Goal: Task Accomplishment & Management: Use online tool/utility

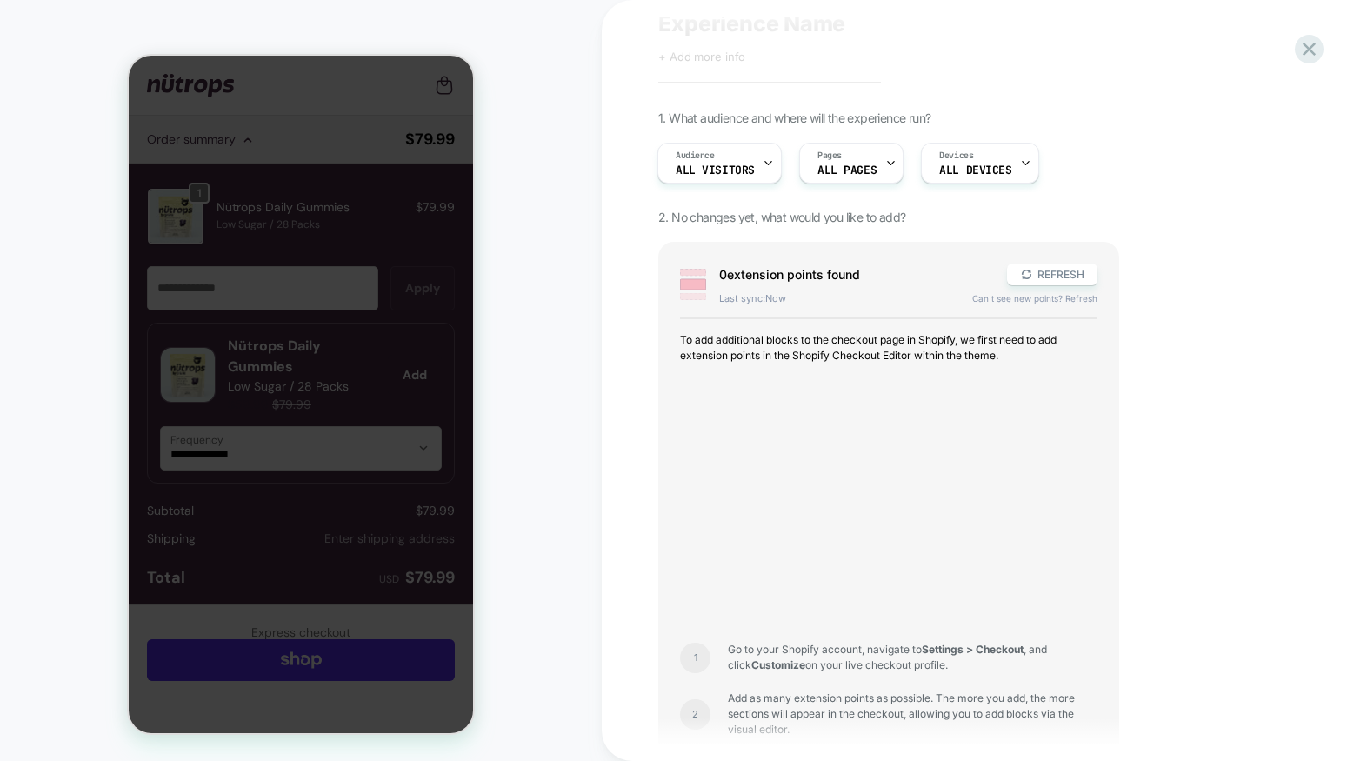
scroll to position [93, 0]
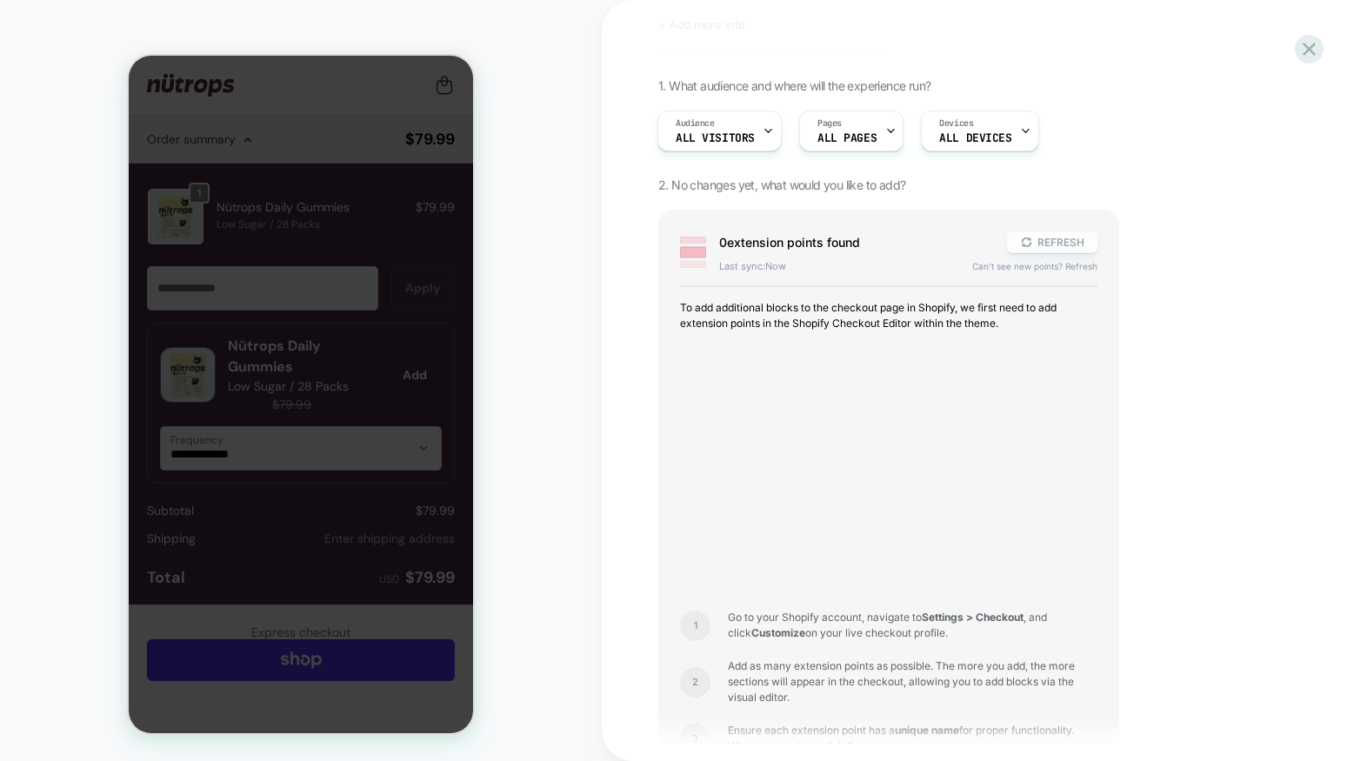
click at [1062, 243] on button "REFRESH" at bounding box center [1052, 242] width 90 height 22
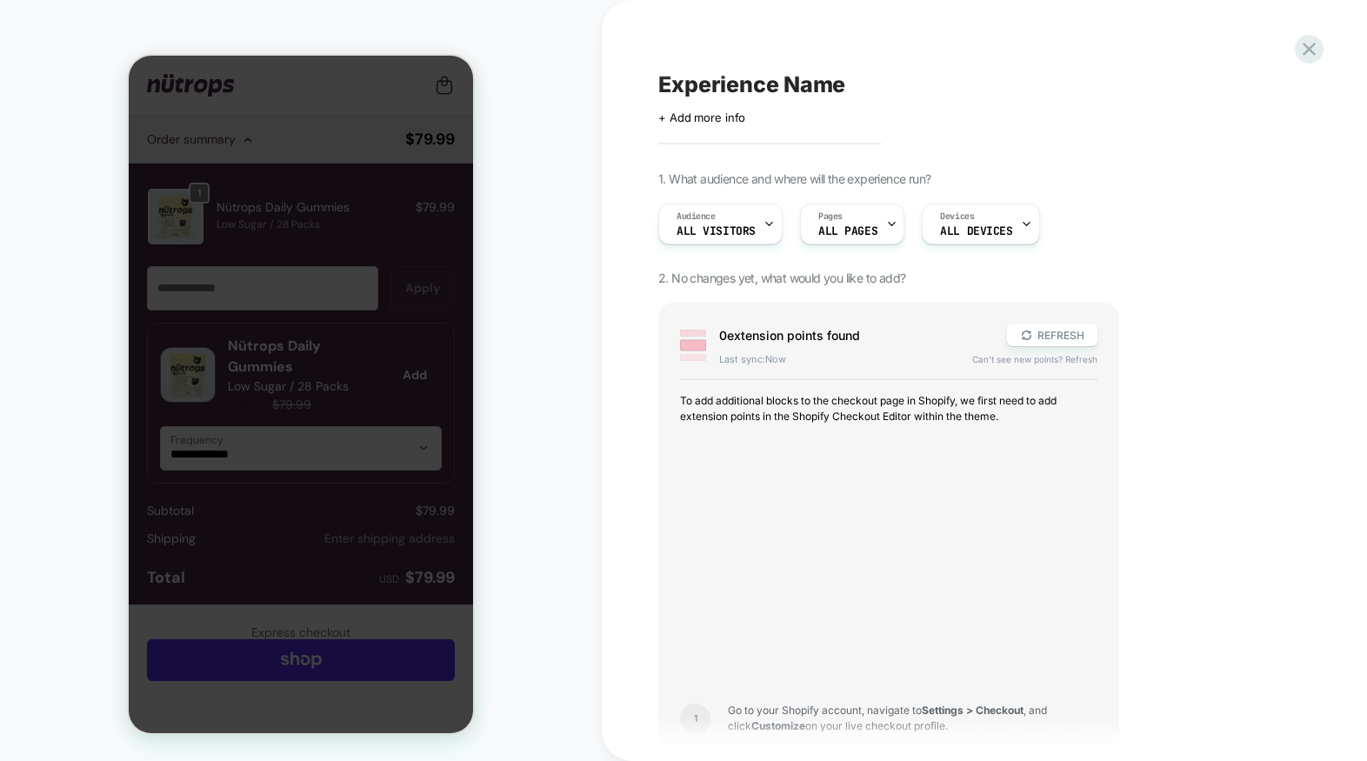
scroll to position [0, 1]
click at [1036, 337] on button "REFRESH" at bounding box center [1052, 335] width 90 height 22
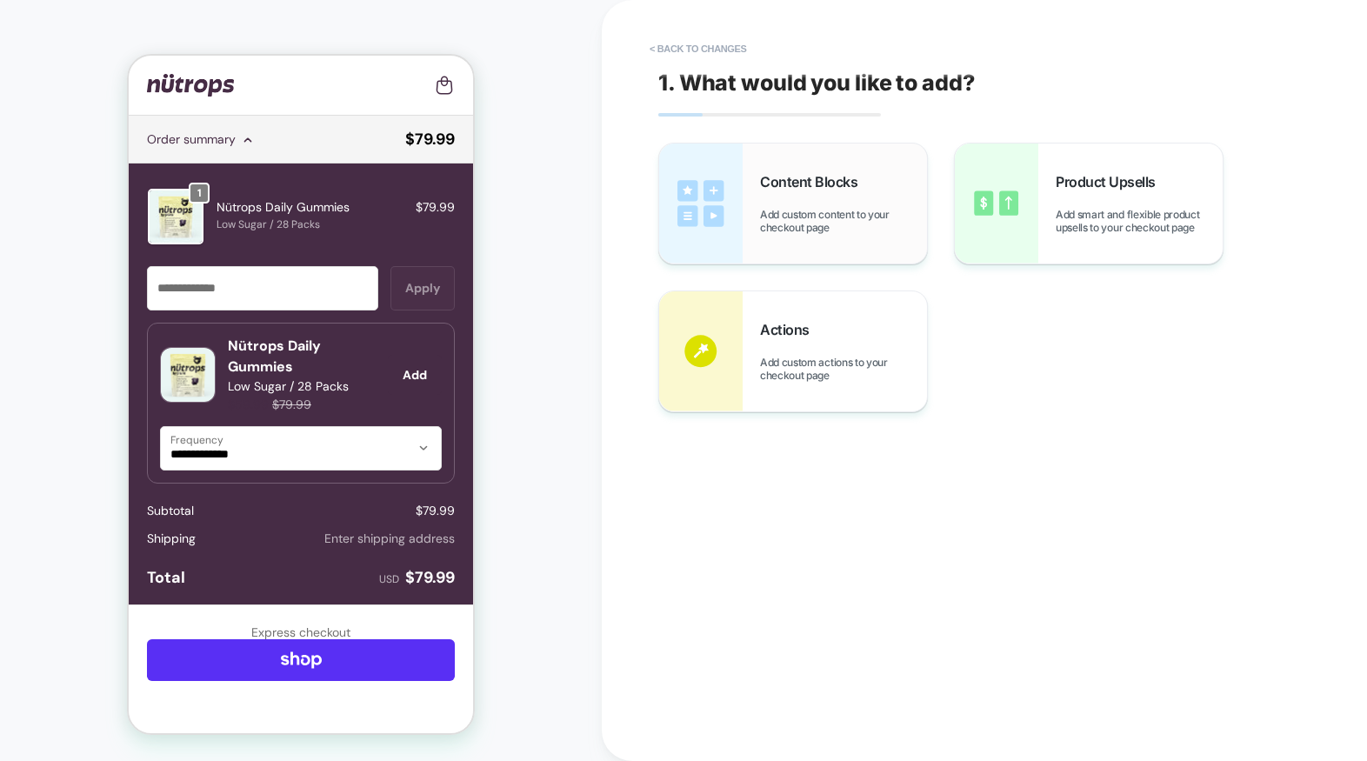
click at [773, 209] on span "Add custom content to your checkout page" at bounding box center [843, 221] width 167 height 26
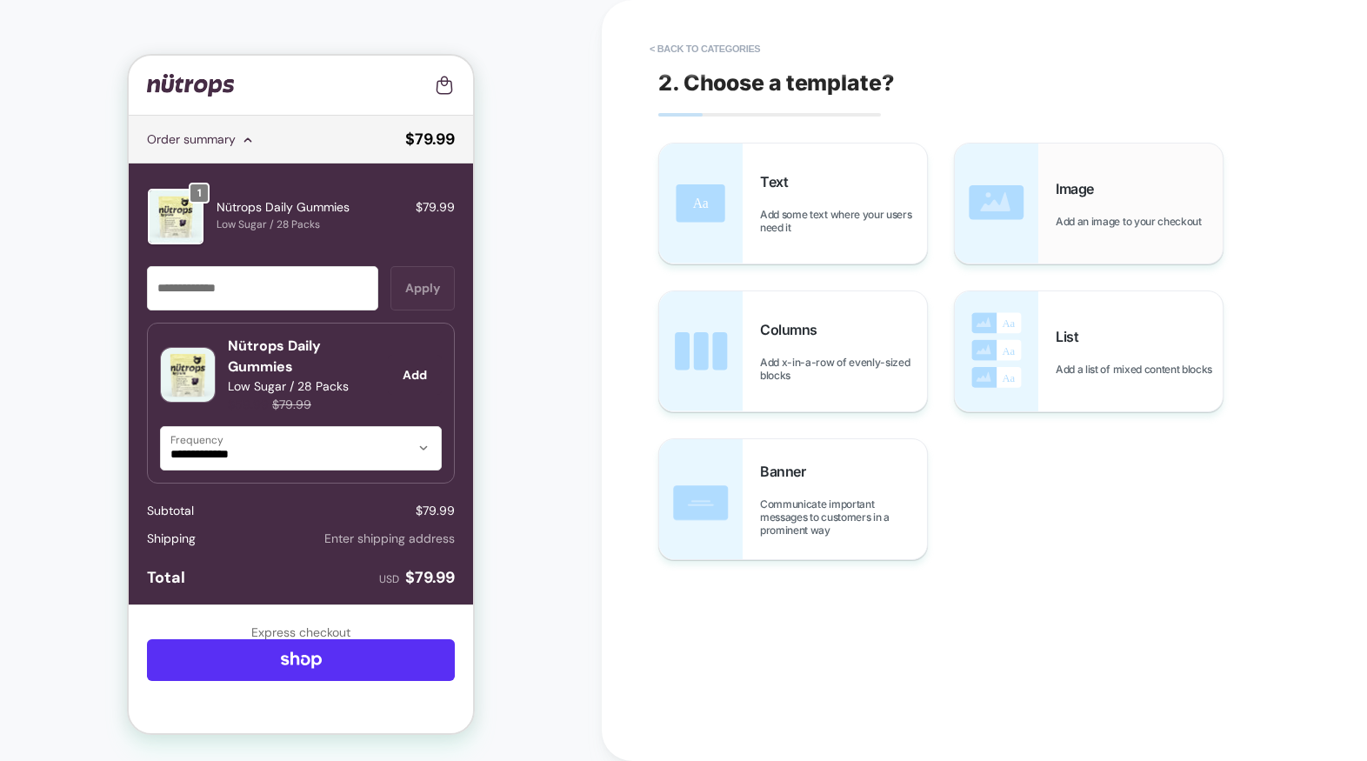
click at [1082, 210] on div "Image Add an image to your checkout" at bounding box center [1138, 204] width 167 height 48
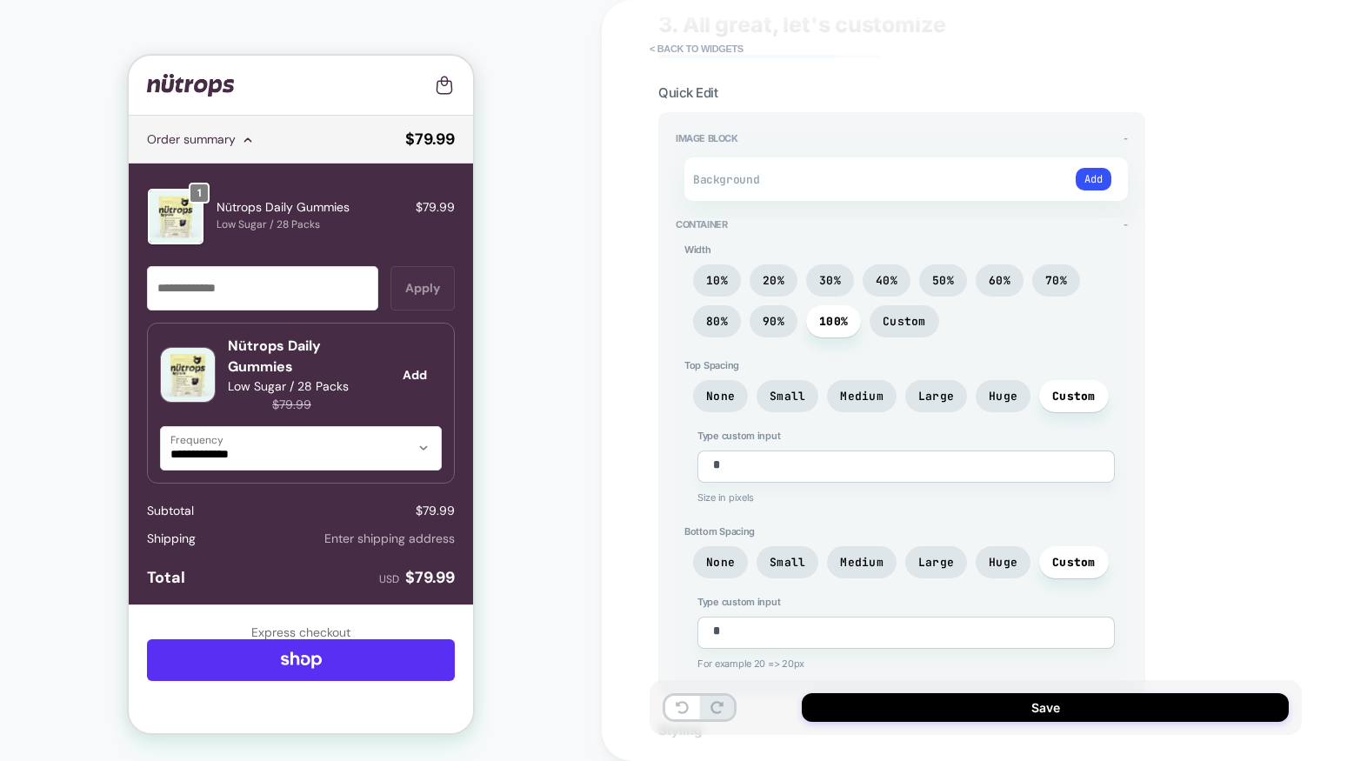
scroll to position [84, 0]
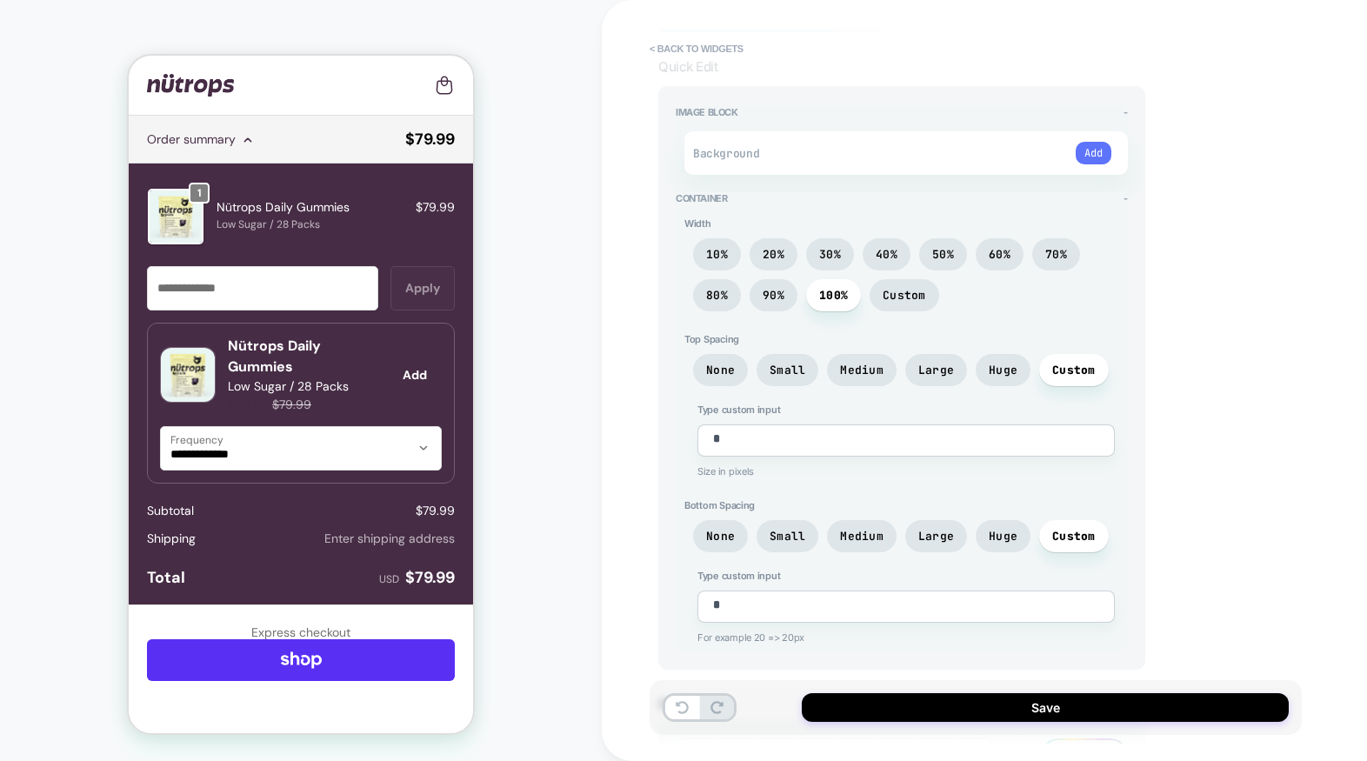
click at [1089, 143] on button "Add" at bounding box center [1093, 153] width 36 height 23
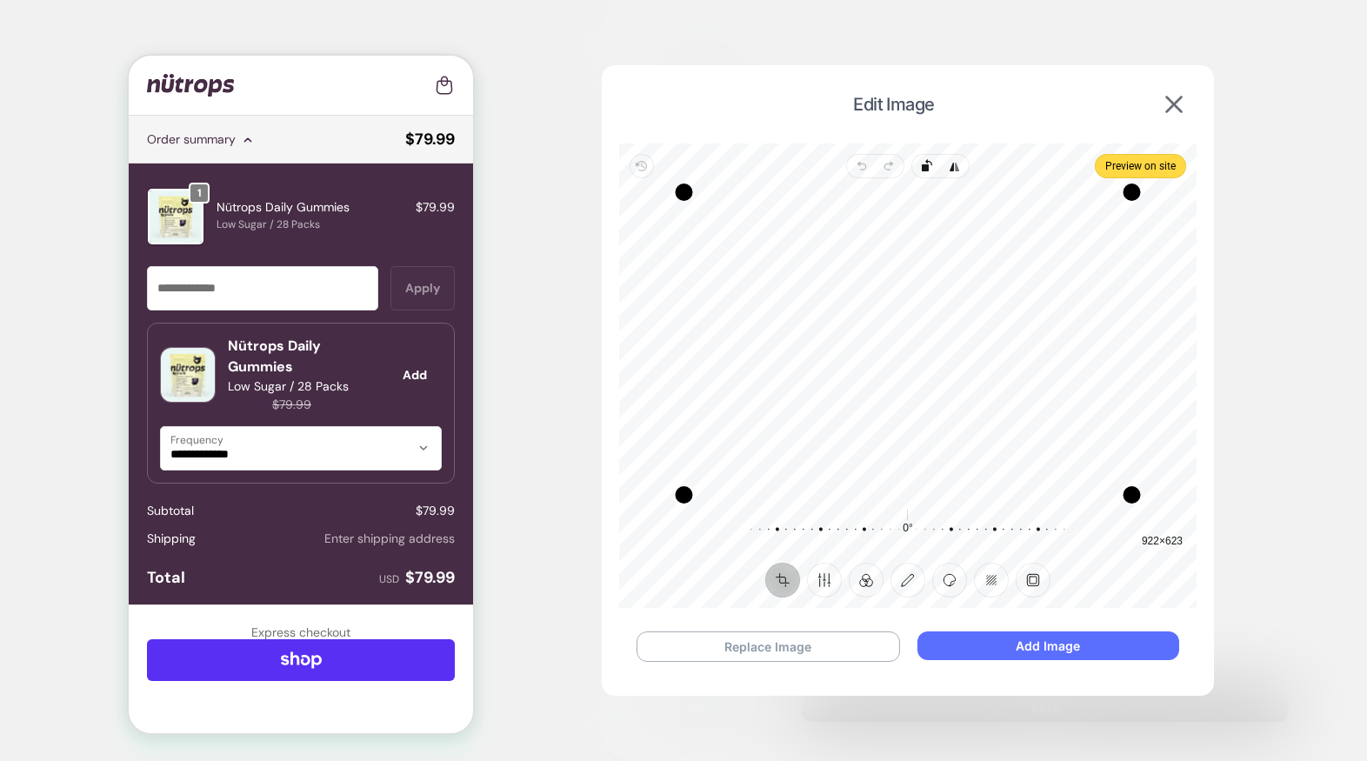
click at [1035, 640] on button "Add Image" at bounding box center [1048, 645] width 262 height 29
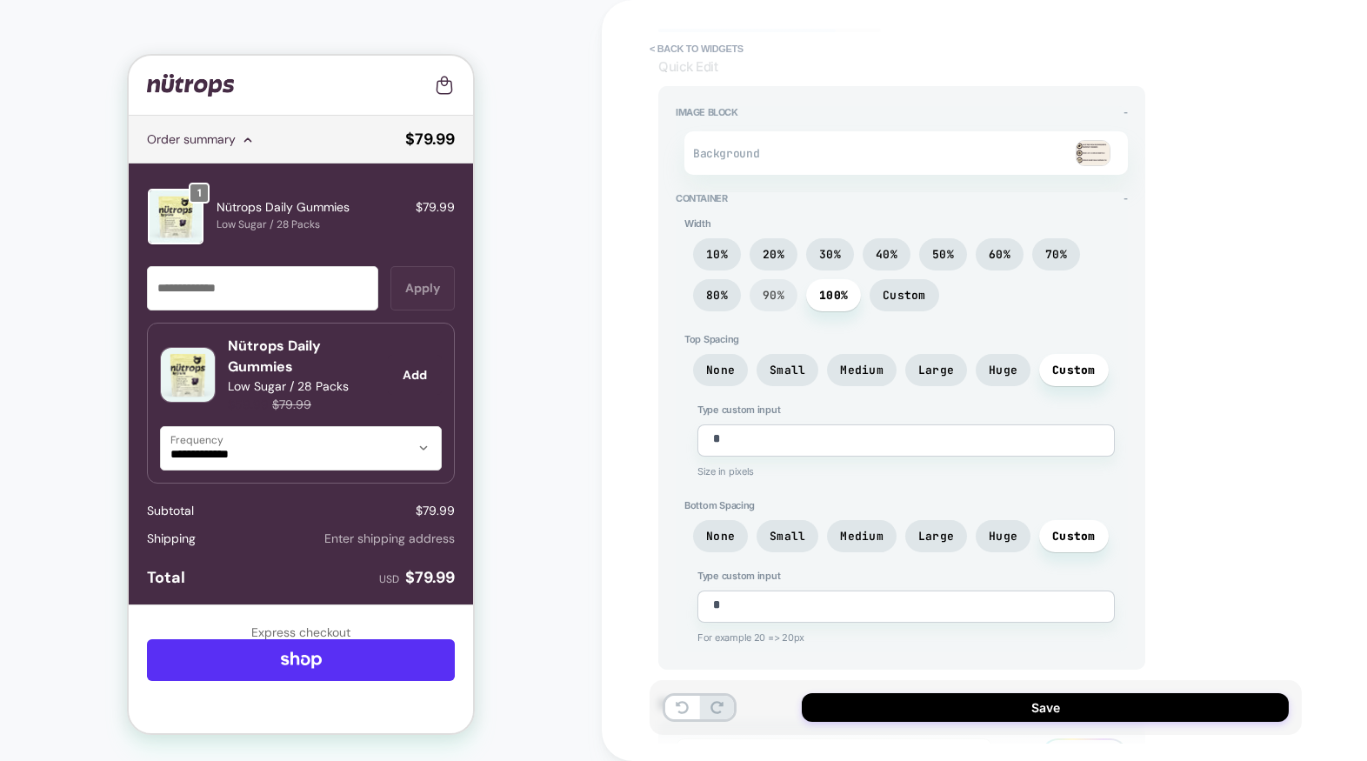
click at [769, 299] on span "90%" at bounding box center [773, 295] width 22 height 15
click at [828, 300] on span "100%" at bounding box center [833, 295] width 55 height 32
click at [1002, 363] on span "Huge" at bounding box center [1003, 370] width 29 height 15
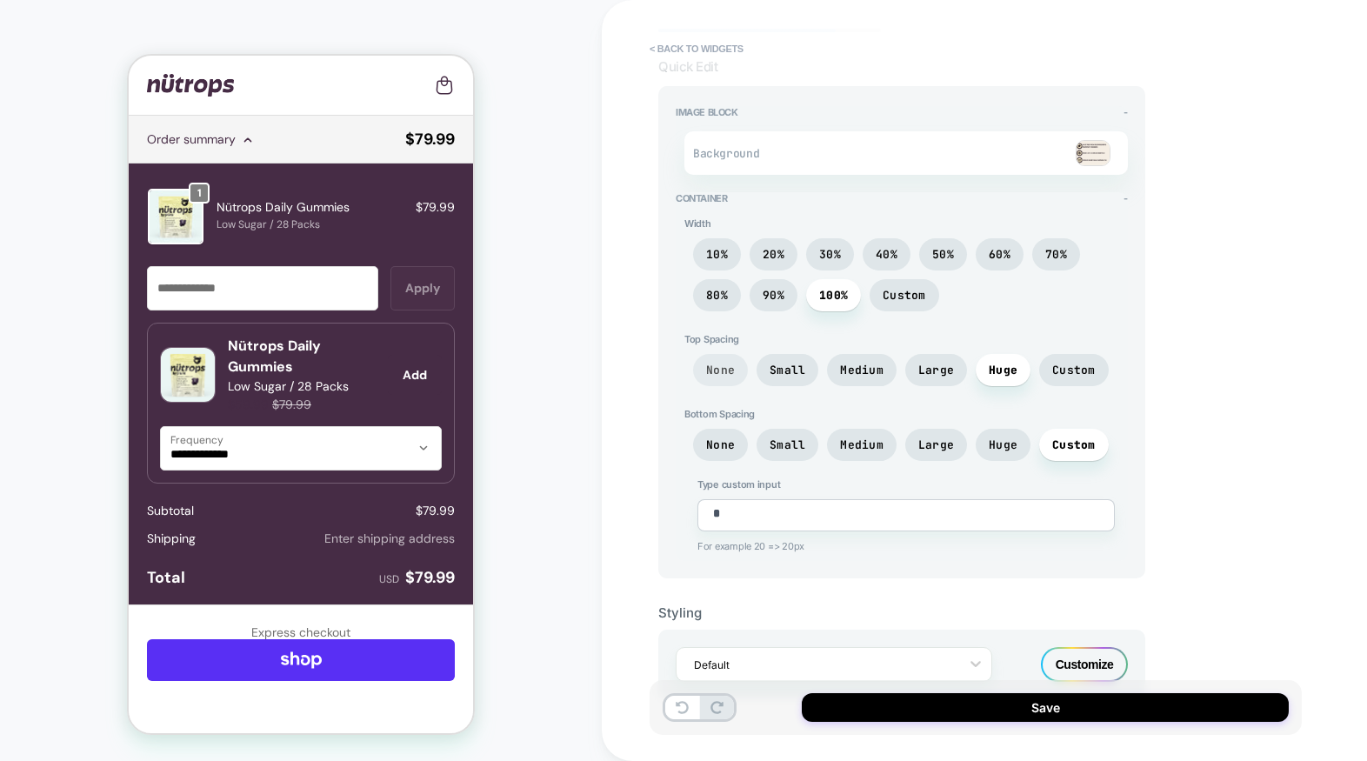
click at [727, 369] on span "None" at bounding box center [720, 370] width 29 height 15
click at [712, 447] on span "None" at bounding box center [720, 444] width 29 height 15
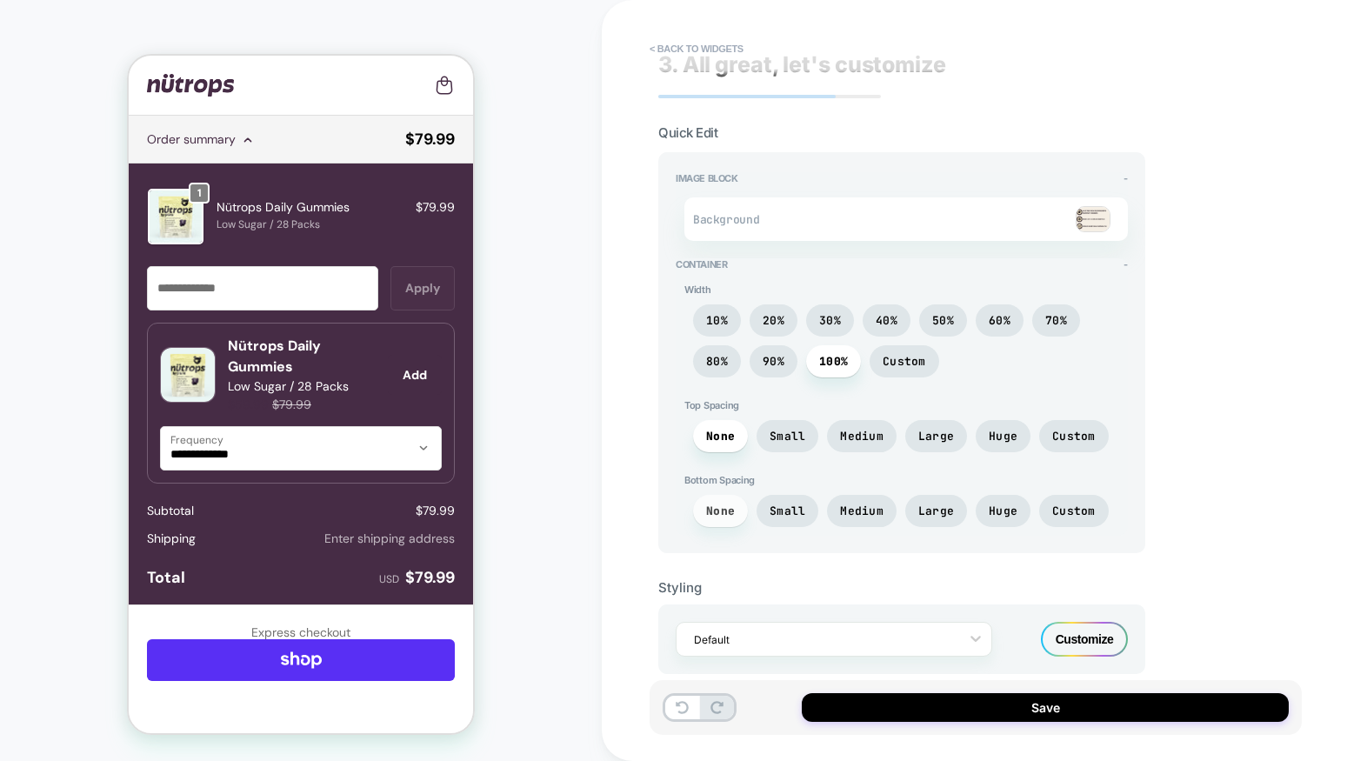
scroll to position [14, 0]
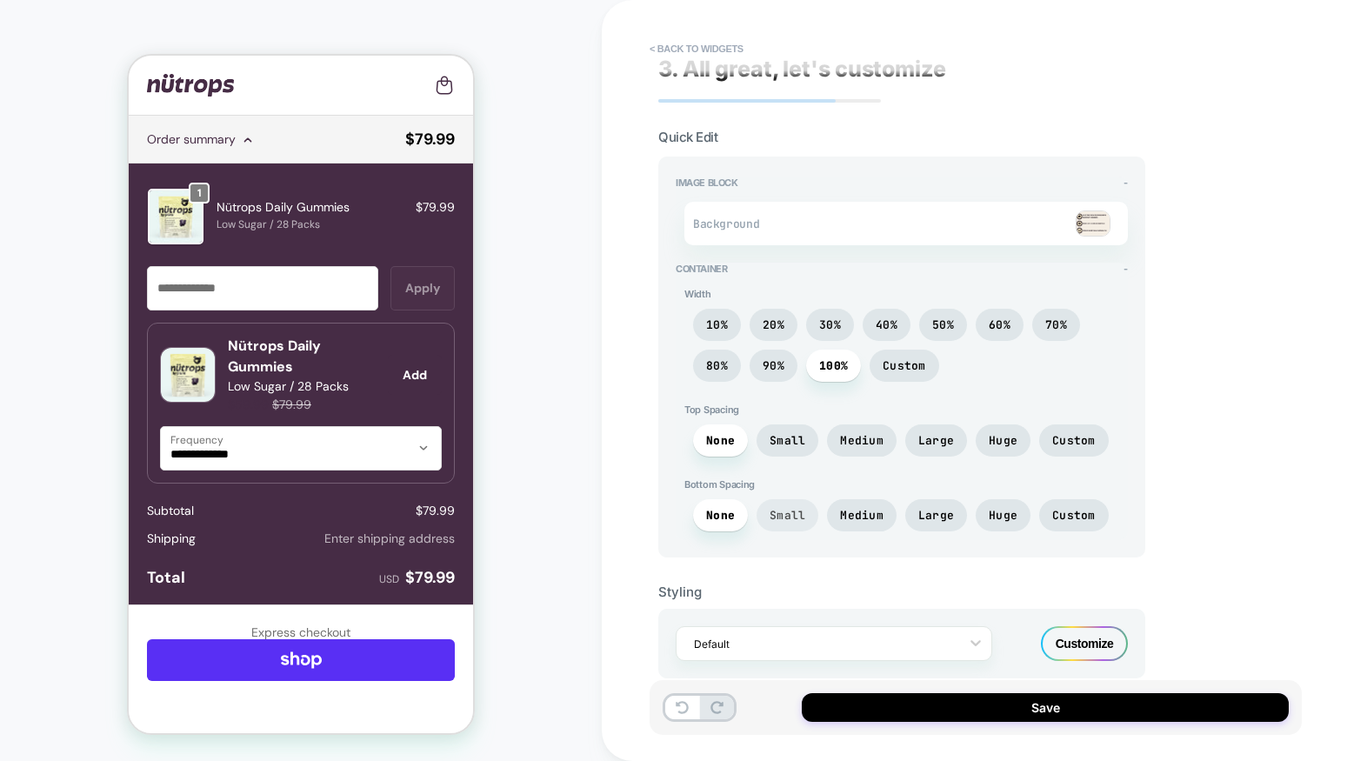
click at [779, 512] on span "Small" at bounding box center [787, 515] width 36 height 15
click at [785, 444] on span "Small" at bounding box center [787, 440] width 36 height 15
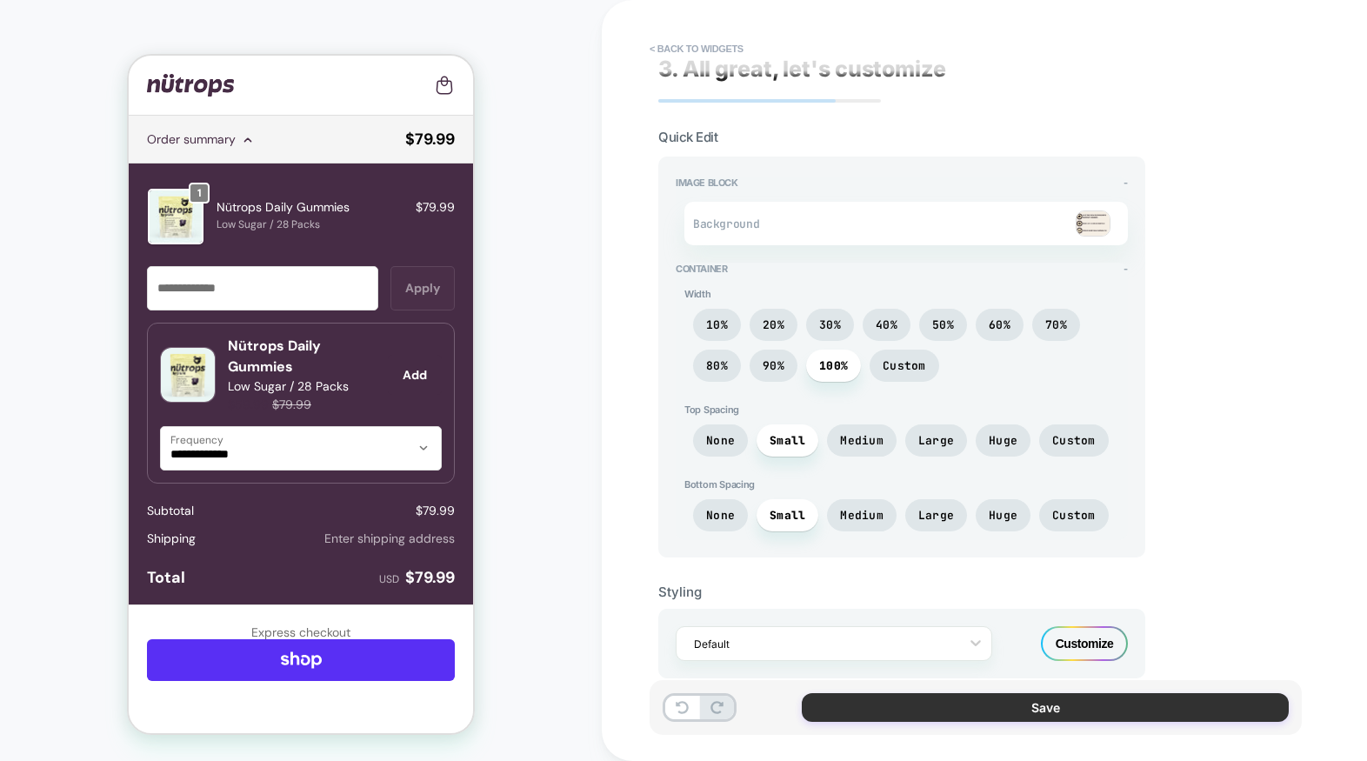
click at [1060, 717] on button "Save" at bounding box center [1045, 707] width 487 height 29
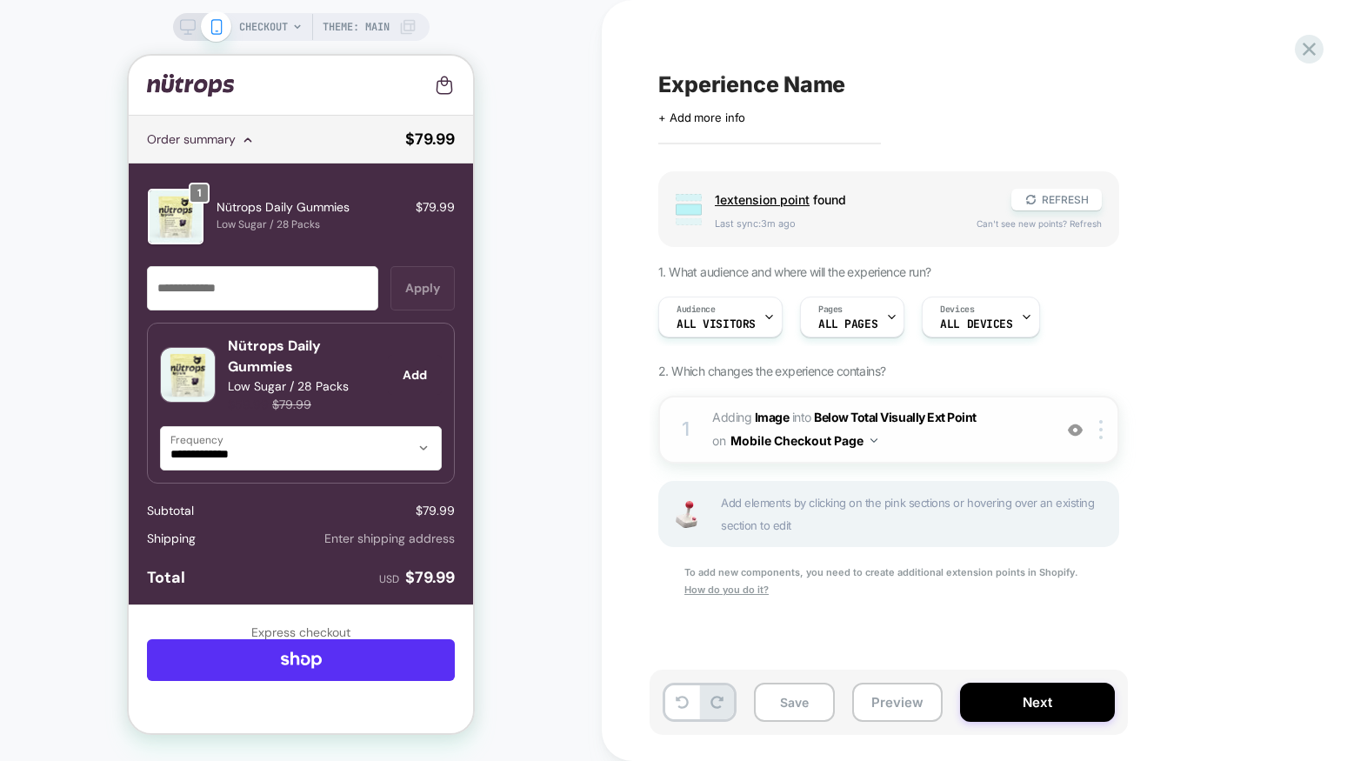
scroll to position [0, 1]
click at [184, 27] on icon at bounding box center [188, 27] width 16 height 16
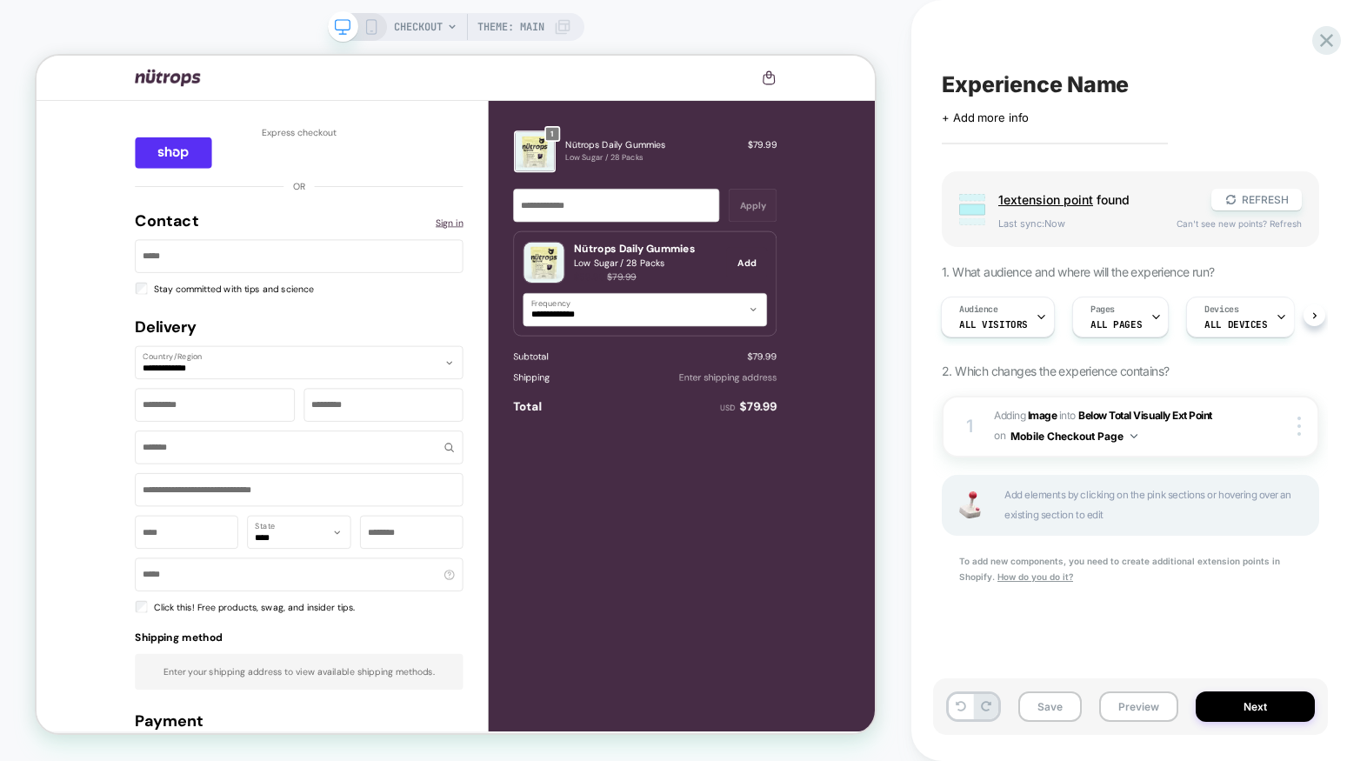
scroll to position [0, 2]
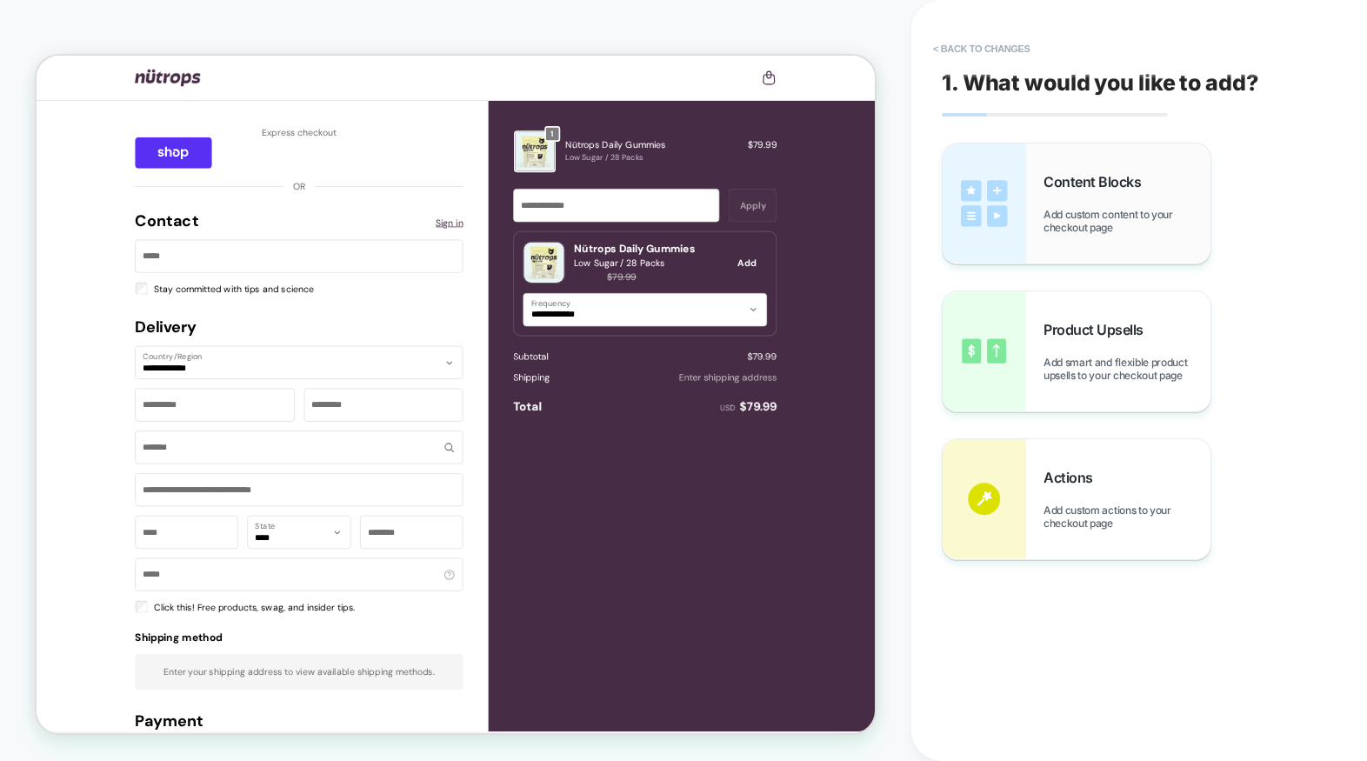
click at [1065, 199] on div "Content Blocks Add custom content to your checkout page" at bounding box center [1126, 203] width 167 height 61
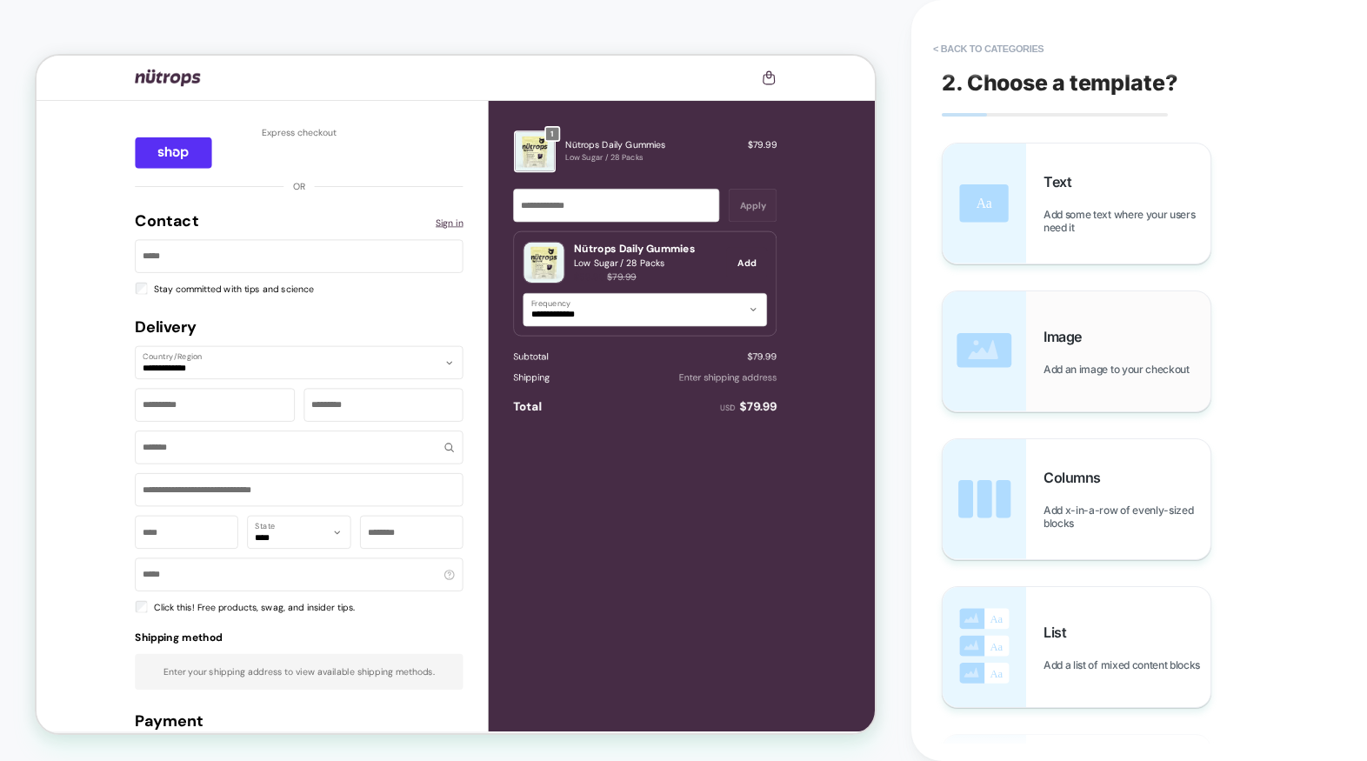
click at [1042, 376] on div "Image Add an image to your checkout" at bounding box center [1076, 351] width 268 height 120
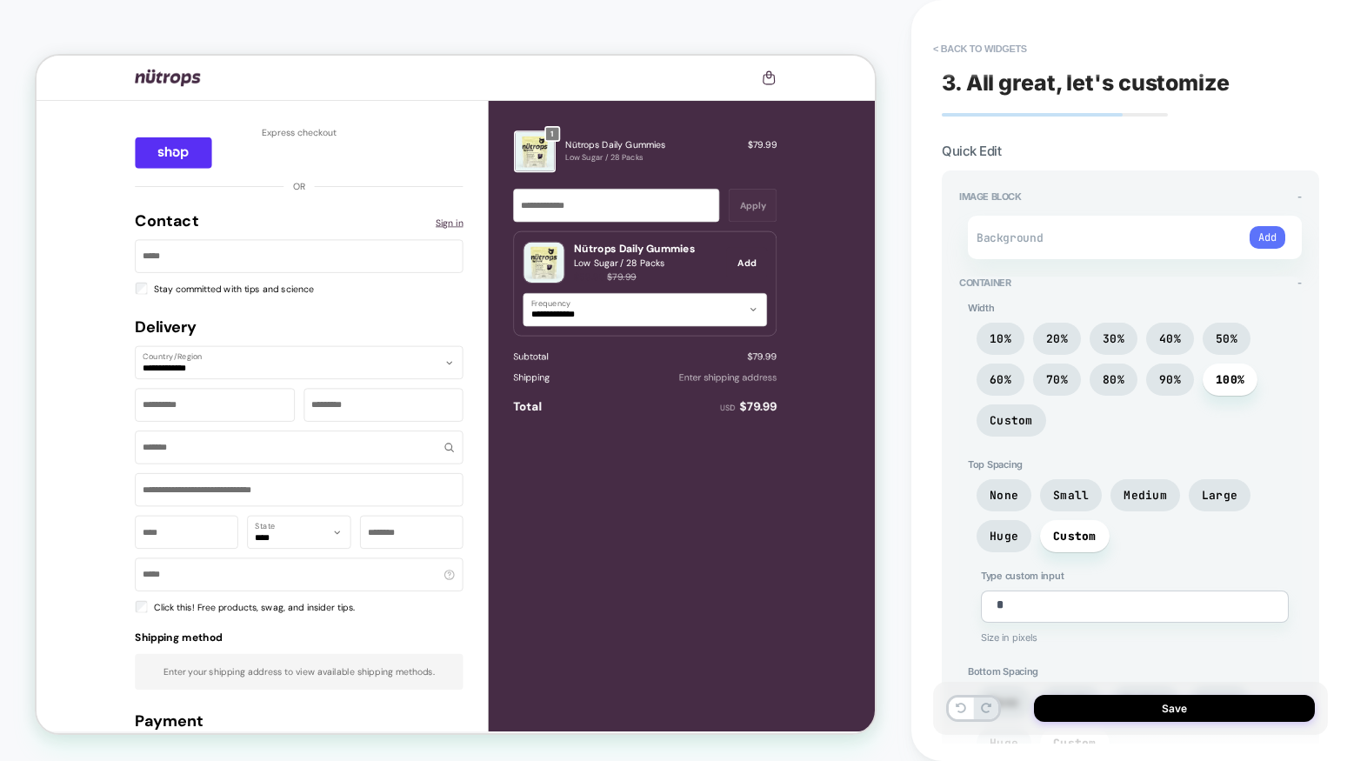
click at [1268, 239] on button "Add" at bounding box center [1267, 237] width 36 height 23
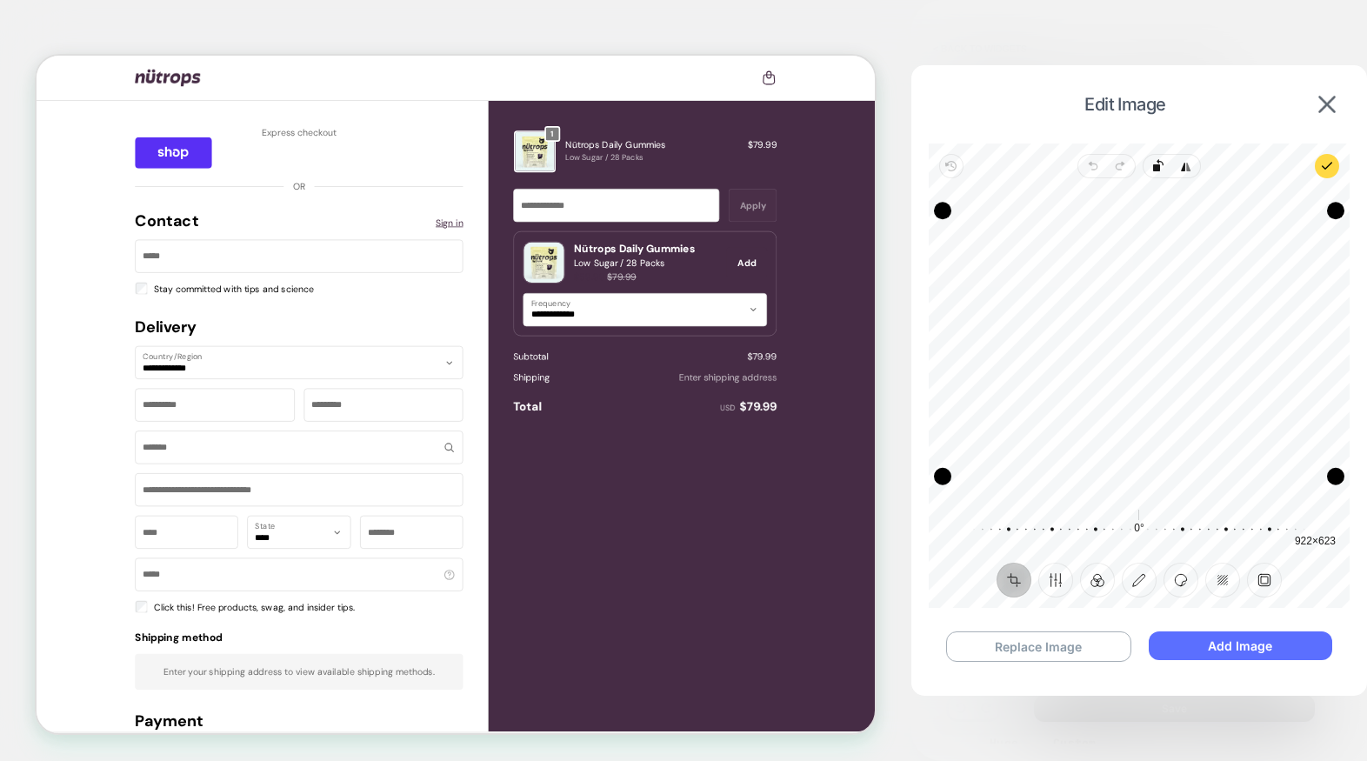
click at [1234, 642] on button "Add Image" at bounding box center [1239, 645] width 183 height 29
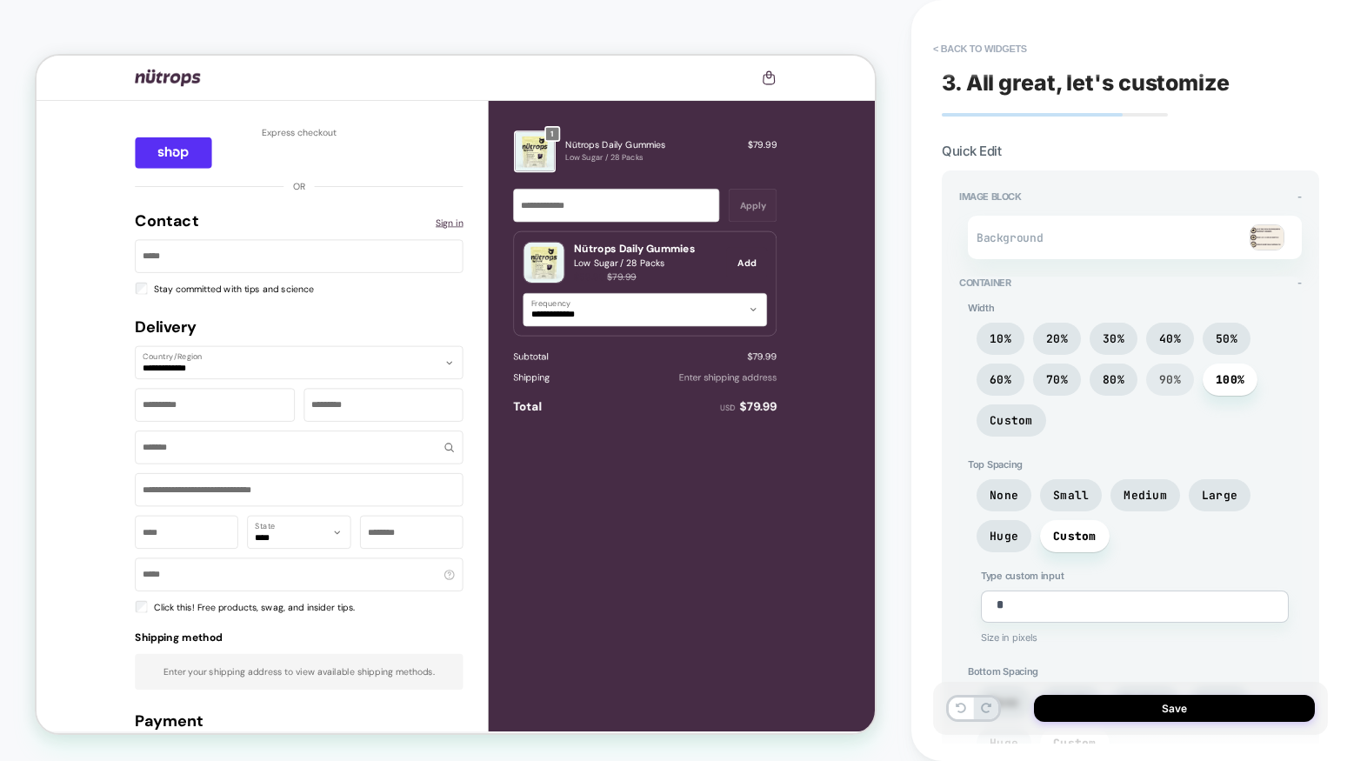
click at [1161, 386] on span "90%" at bounding box center [1170, 379] width 48 height 32
click at [1241, 383] on span "100%" at bounding box center [1229, 379] width 29 height 15
click at [1126, 494] on span "Medium" at bounding box center [1144, 495] width 43 height 15
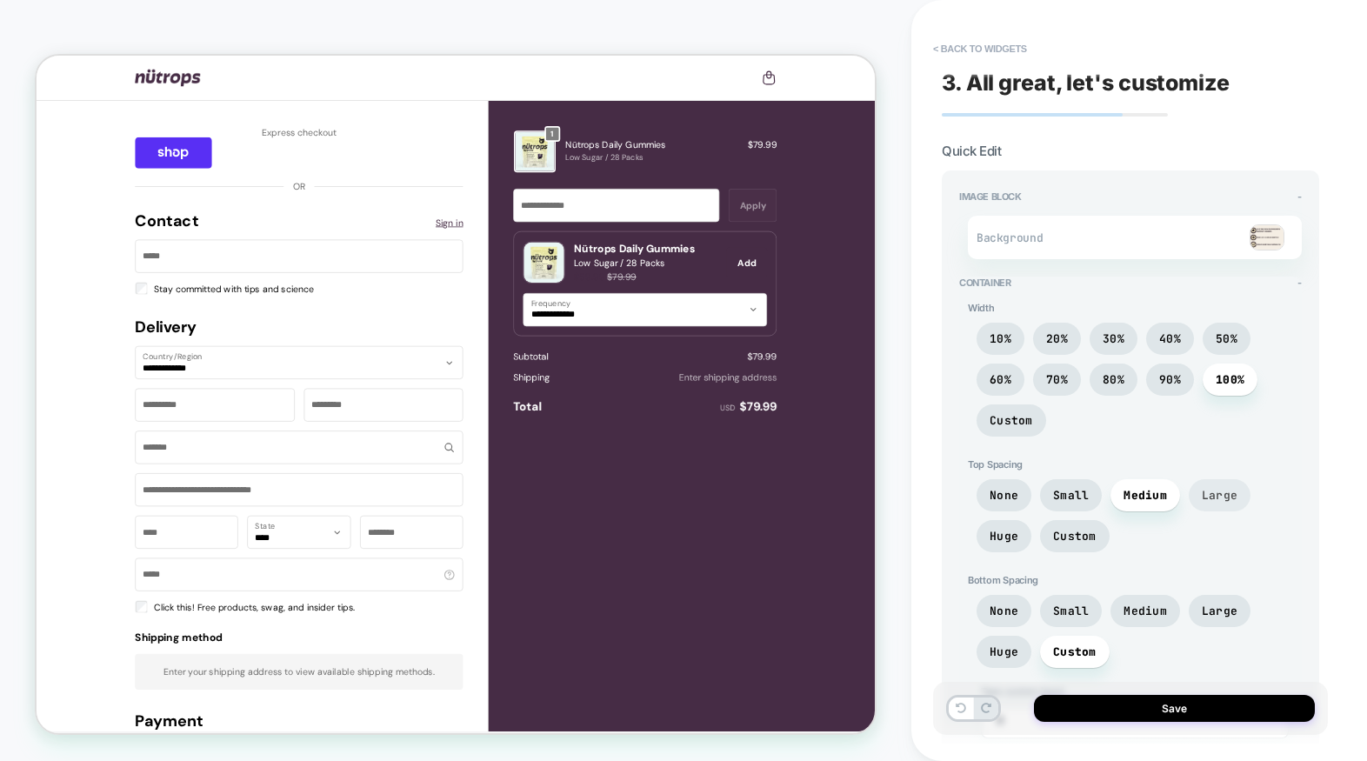
click at [1205, 493] on span "Large" at bounding box center [1220, 495] width 36 height 15
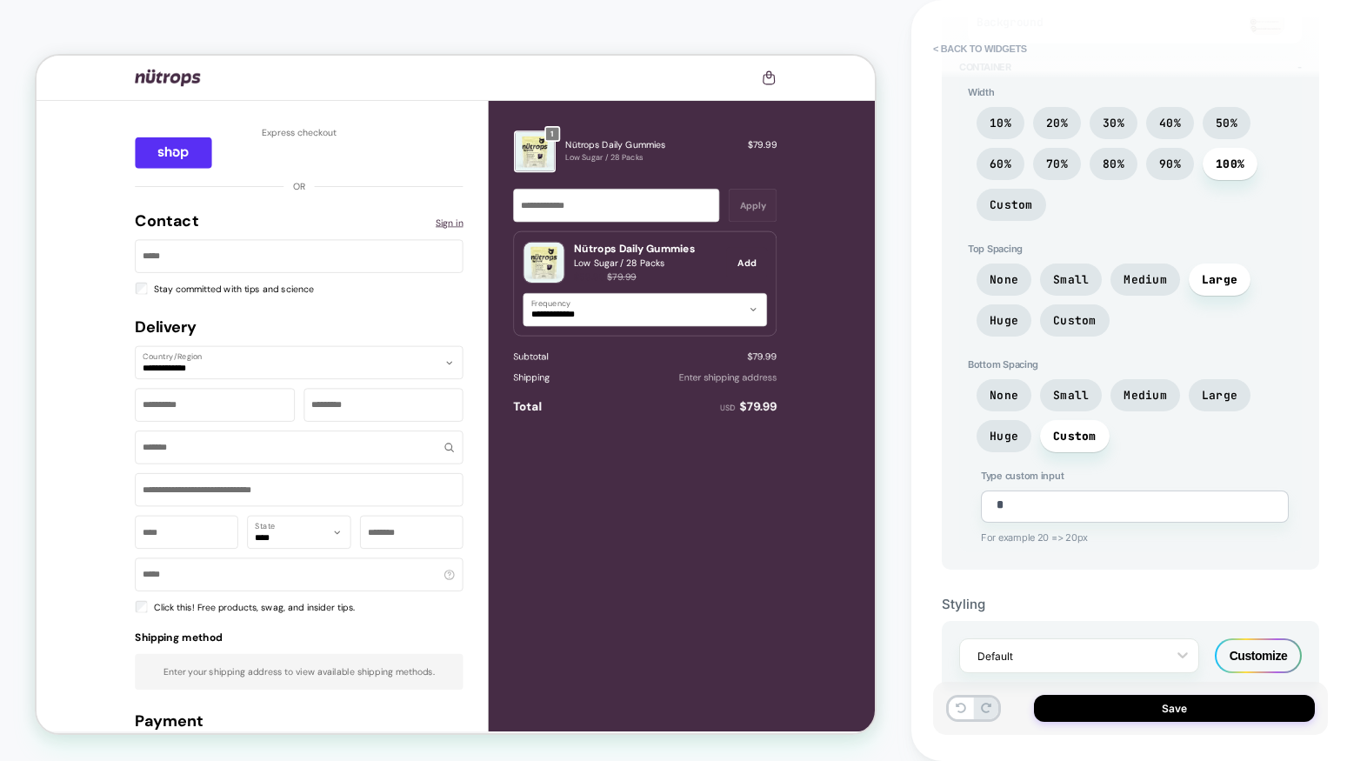
scroll to position [227, 0]
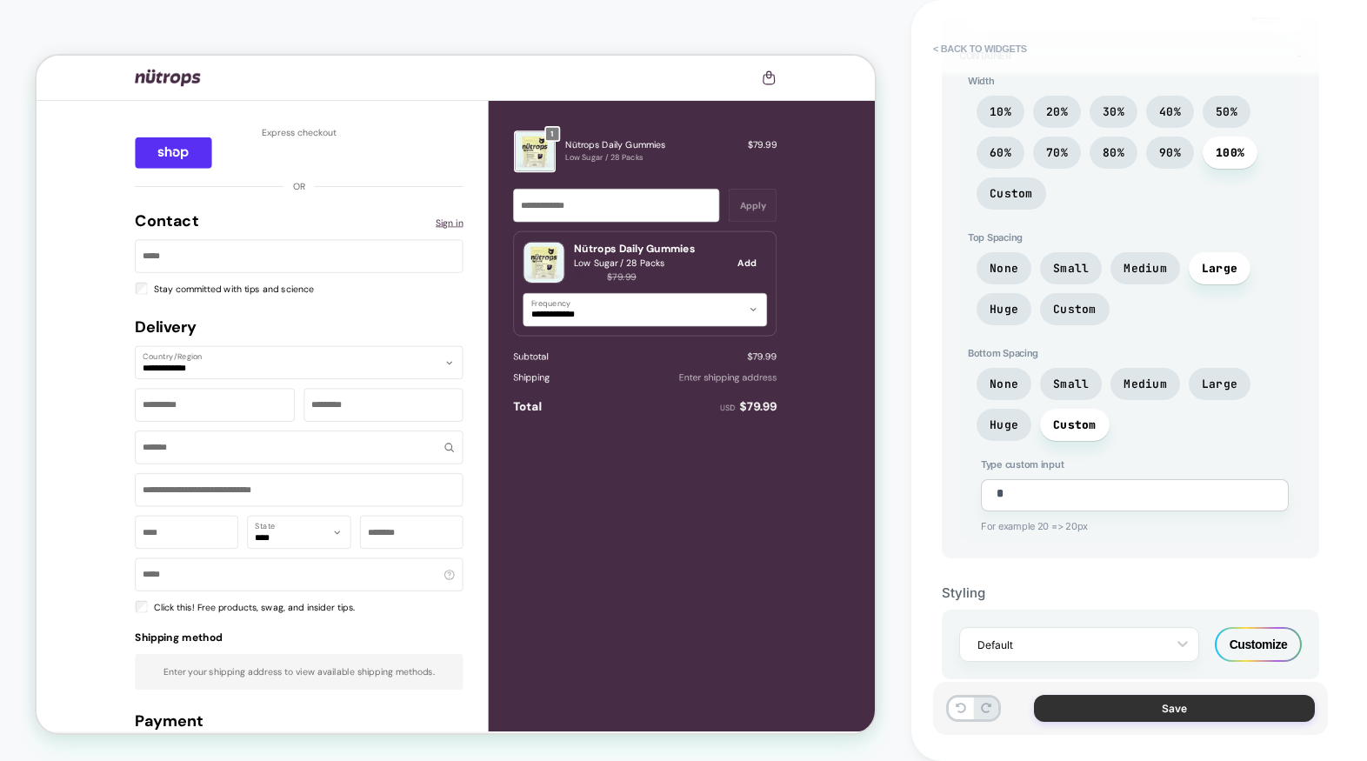
click at [1111, 706] on button "Save" at bounding box center [1174, 708] width 281 height 27
type textarea "*"
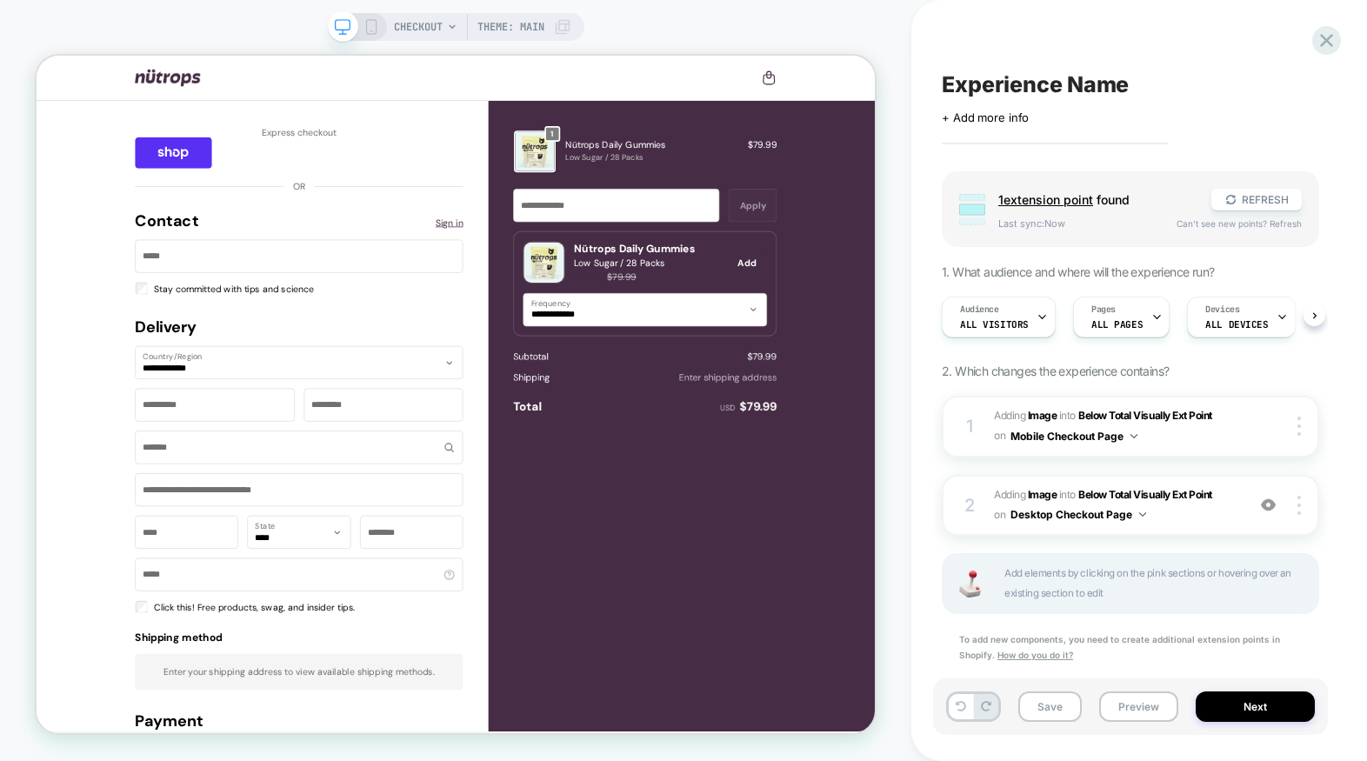
scroll to position [0, 1]
click at [1052, 709] on button "Save" at bounding box center [1049, 706] width 63 height 30
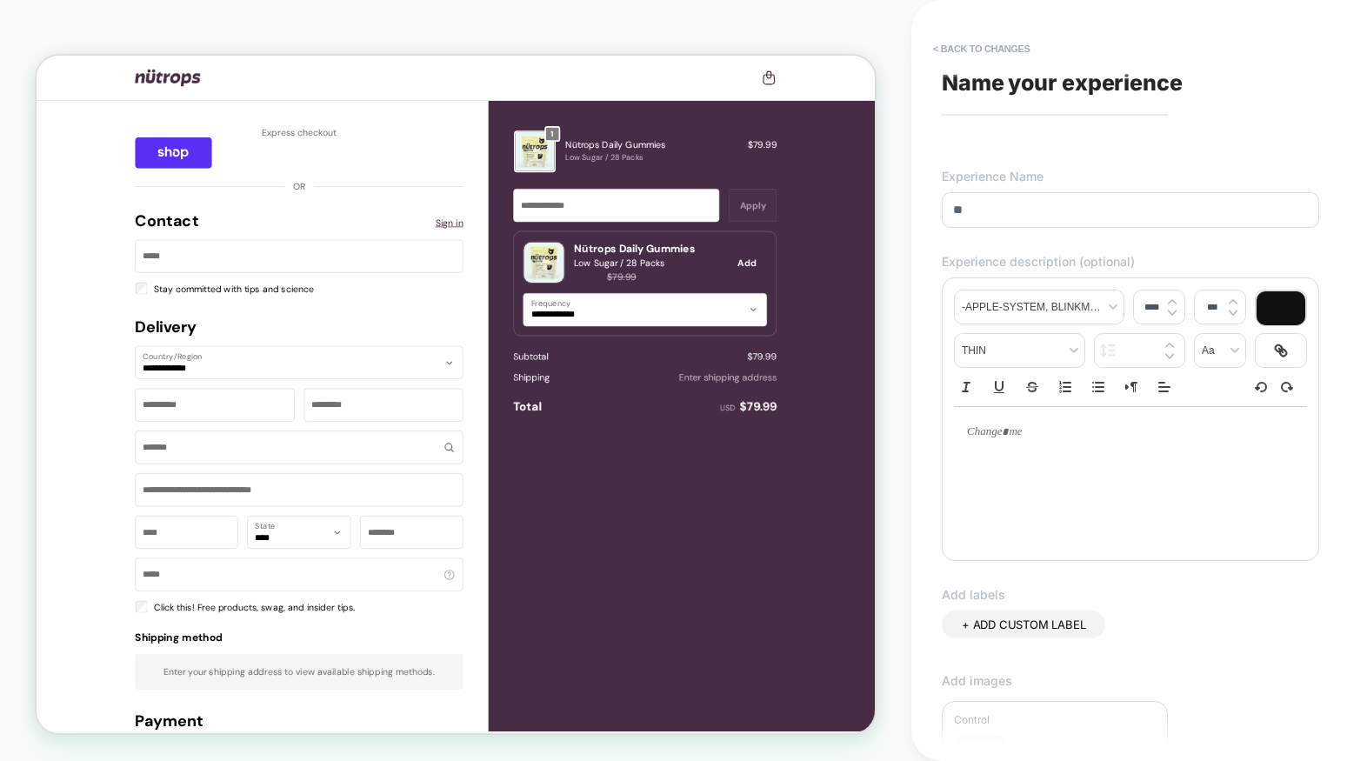
type input "*"
click at [1046, 217] on input "**********" at bounding box center [1130, 210] width 377 height 36
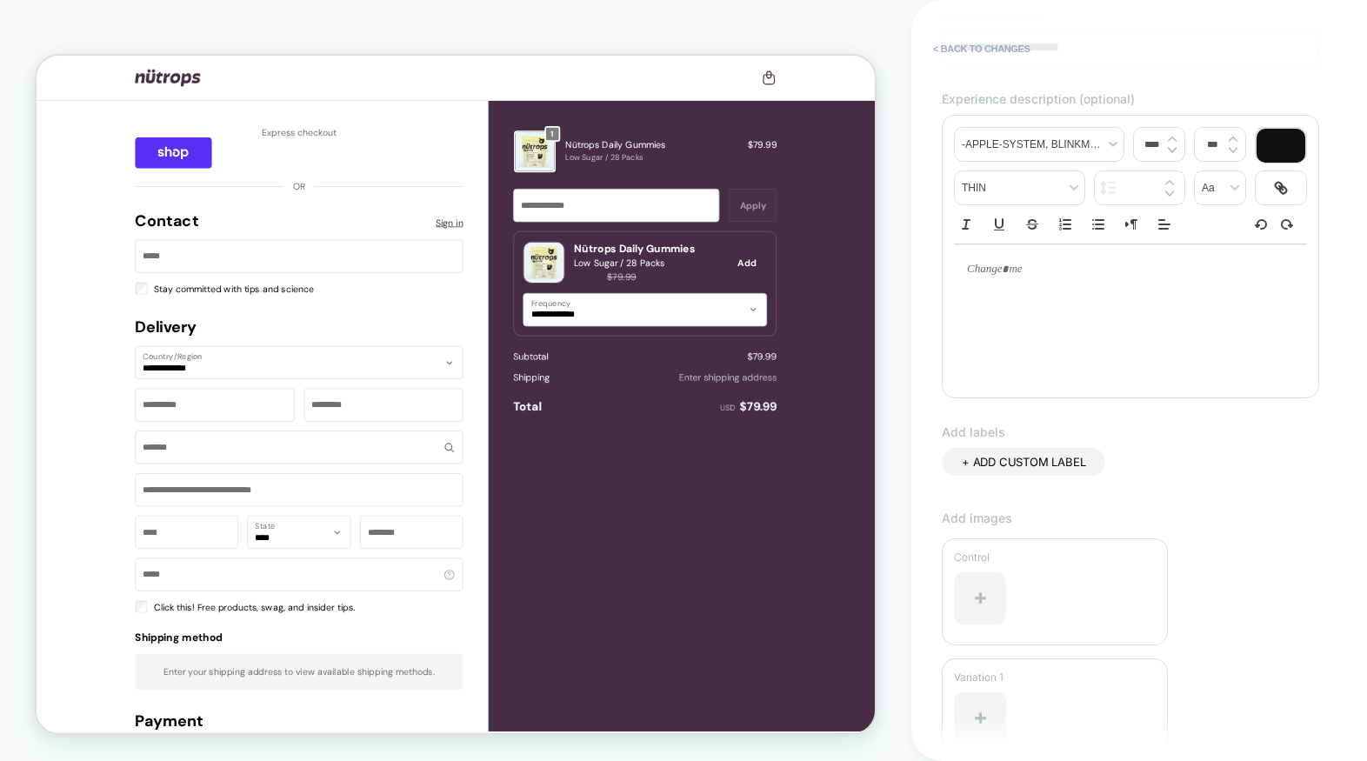
type input "**********"
click at [1185, 496] on div "+ ADD CUSTOM LABEL" at bounding box center [1130, 479] width 377 height 63
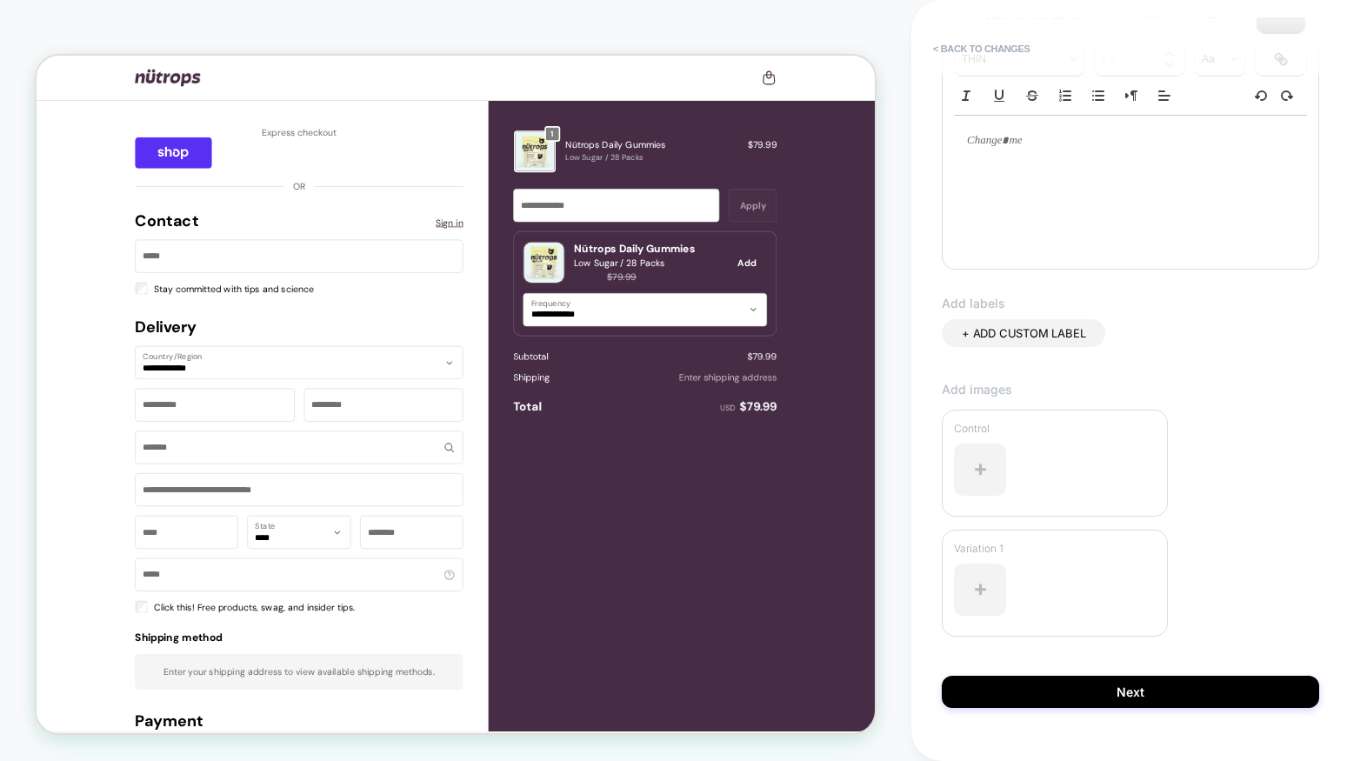
scroll to position [0, 0]
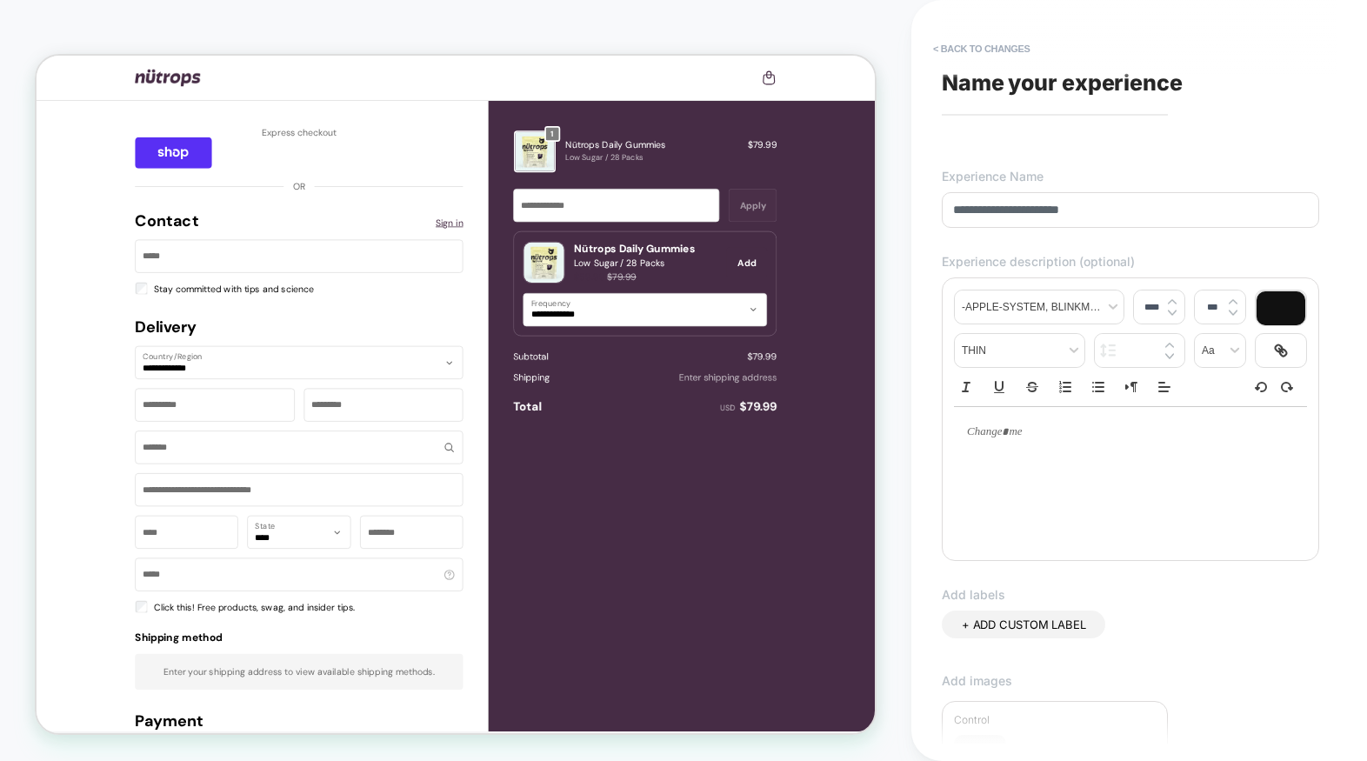
click at [1027, 440] on p at bounding box center [1123, 432] width 305 height 16
type input "****"
click at [1106, 433] on p "**********" at bounding box center [1123, 440] width 305 height 32
click at [1107, 458] on div "**********" at bounding box center [1130, 440] width 353 height 67
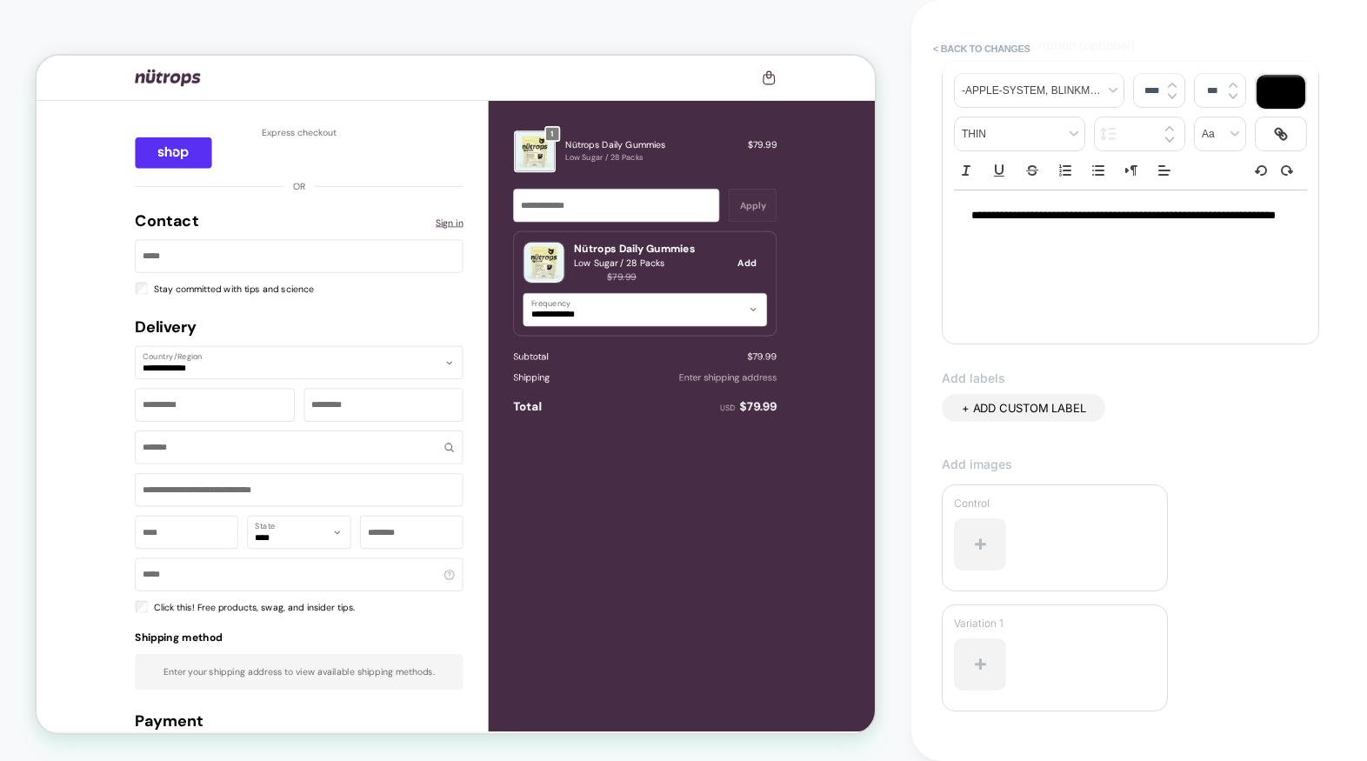
scroll to position [325, 0]
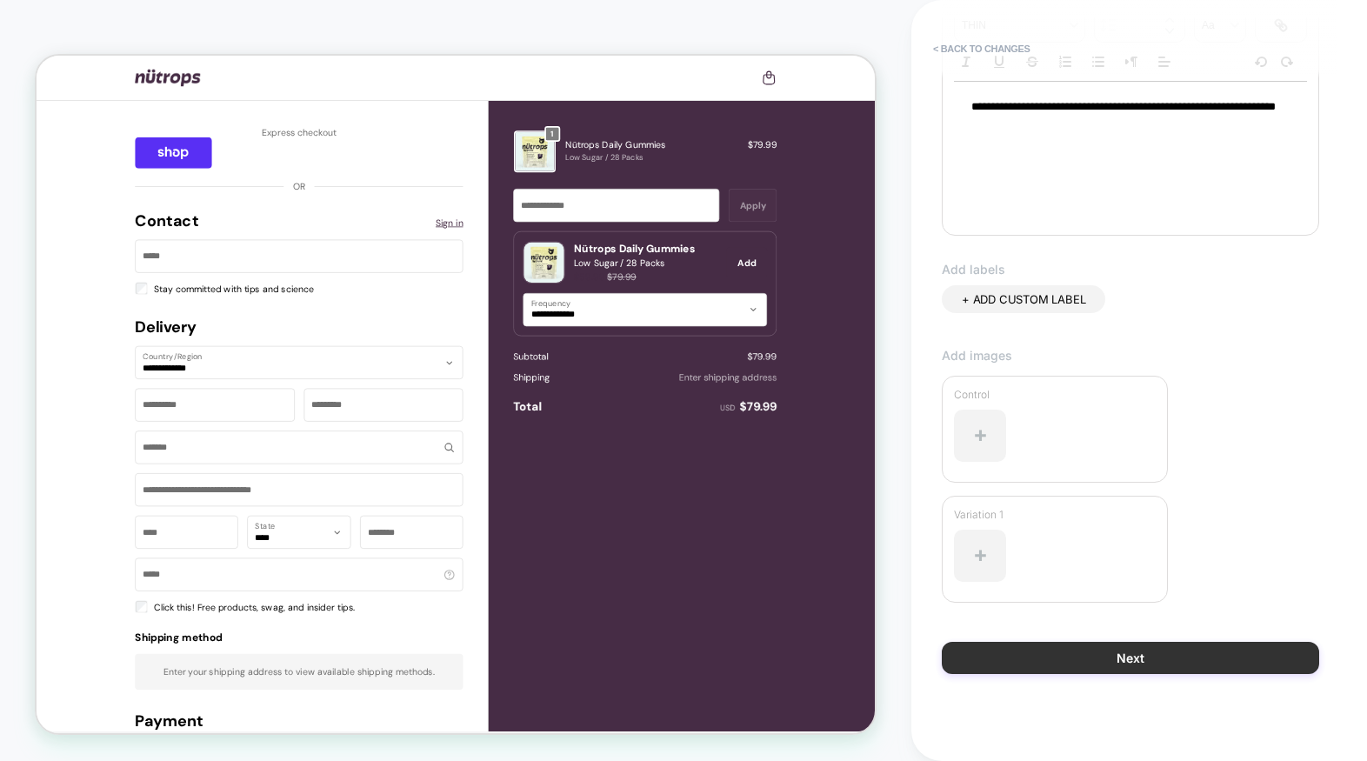
click at [1109, 668] on button "Next" at bounding box center [1130, 658] width 377 height 32
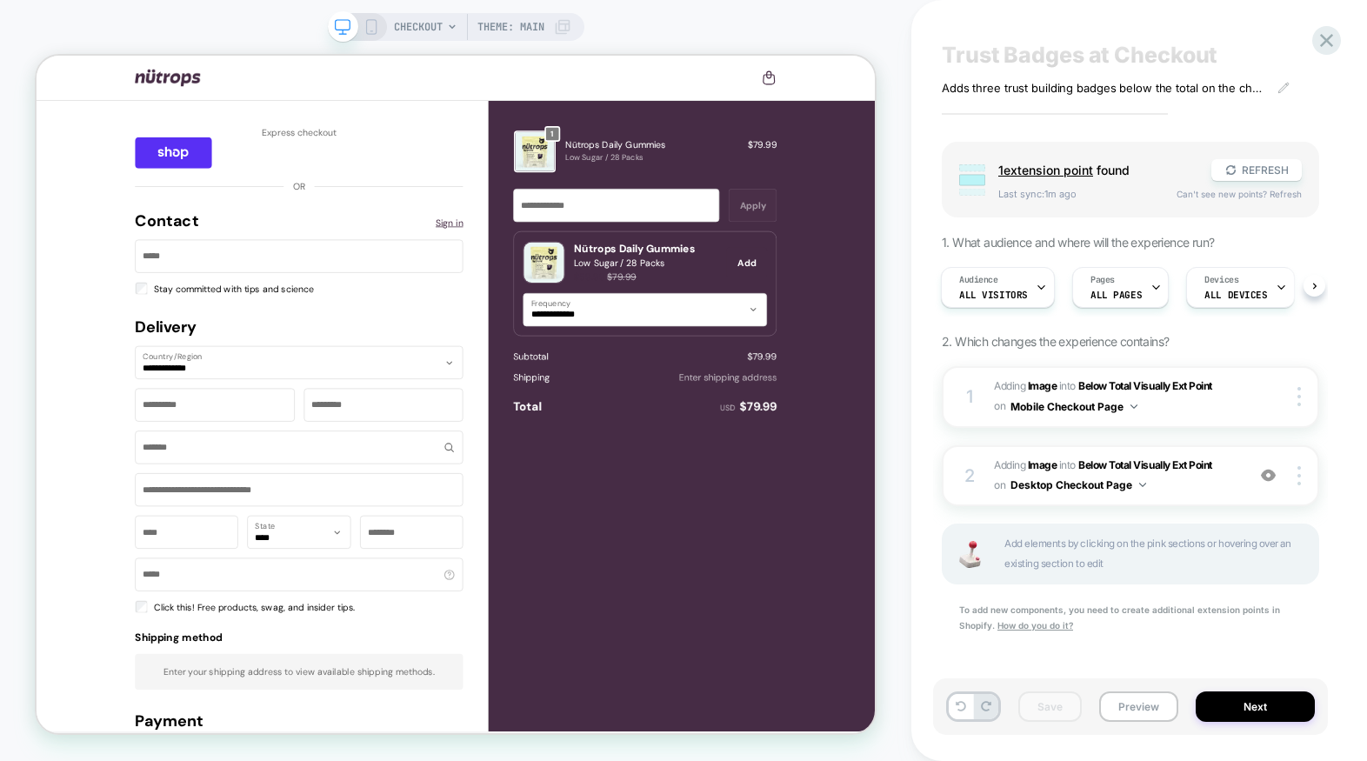
scroll to position [0, 0]
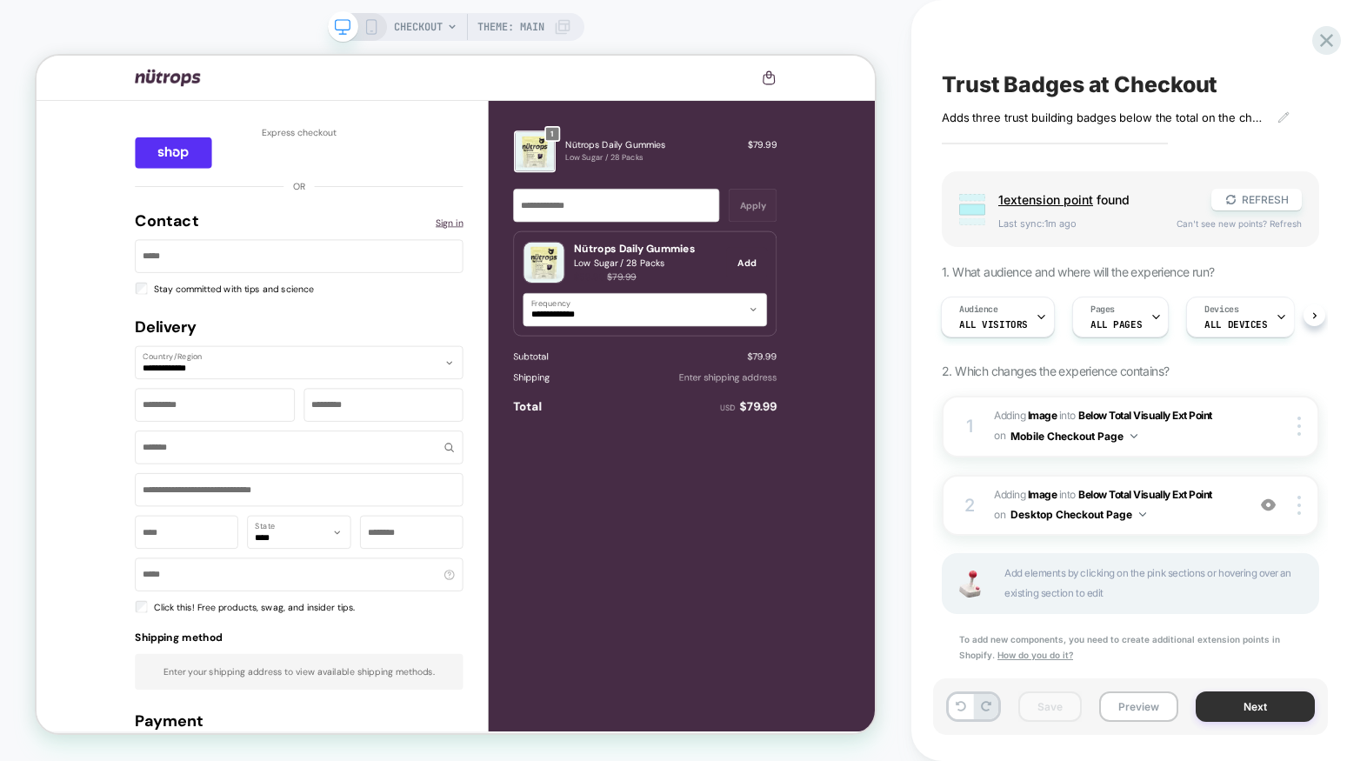
click at [1251, 702] on button "Next" at bounding box center [1254, 706] width 119 height 30
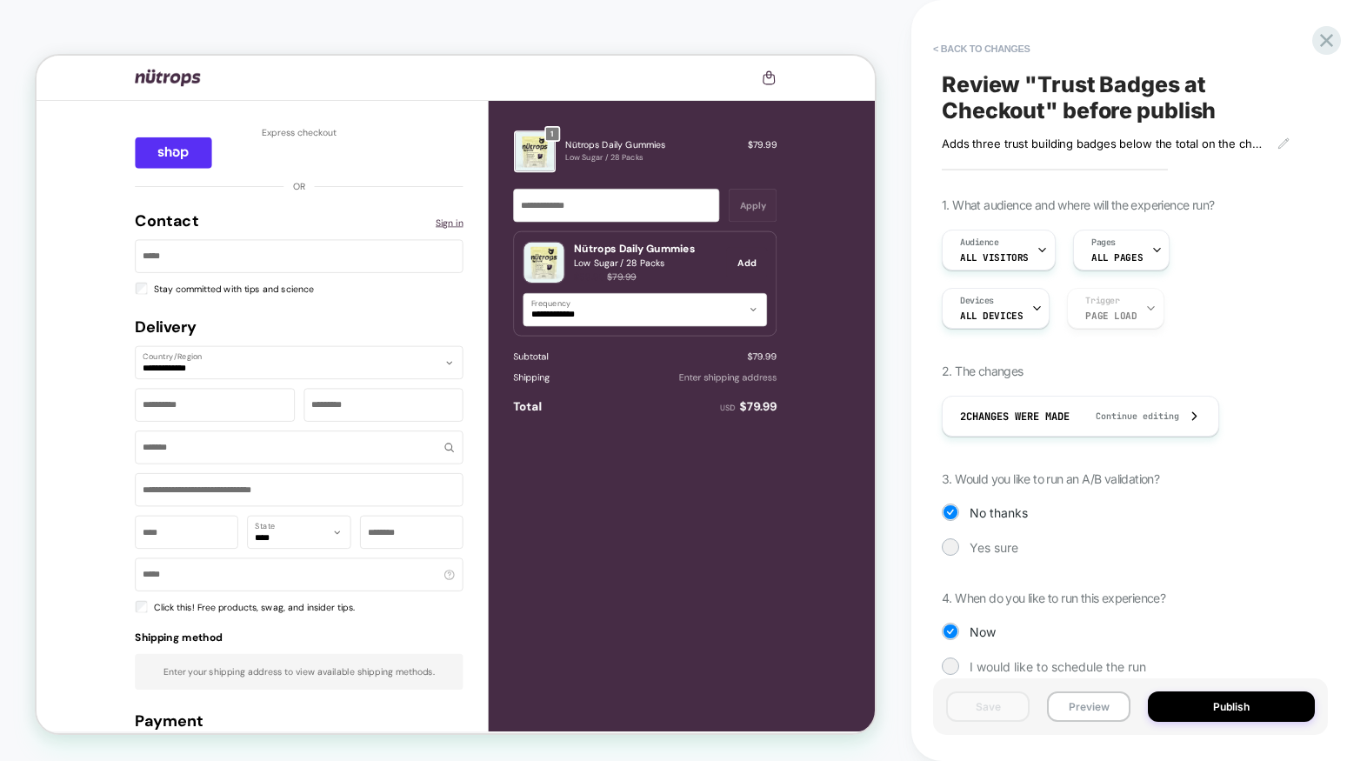
click at [988, 556] on div "1. What audience and where will the experience run? Audience All Visitors Pages…" at bounding box center [1130, 448] width 377 height 503
click at [977, 551] on span "Yes sure" at bounding box center [993, 547] width 49 height 15
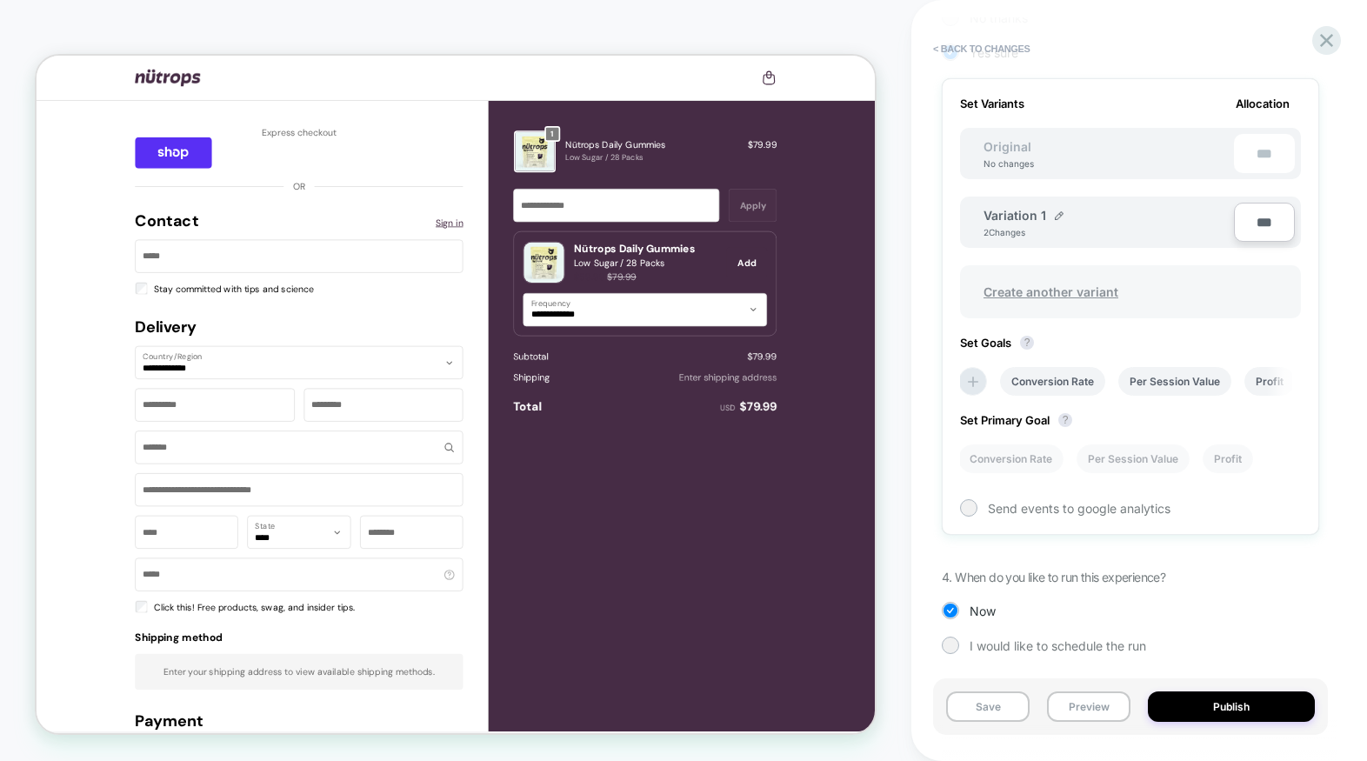
scroll to position [501, 0]
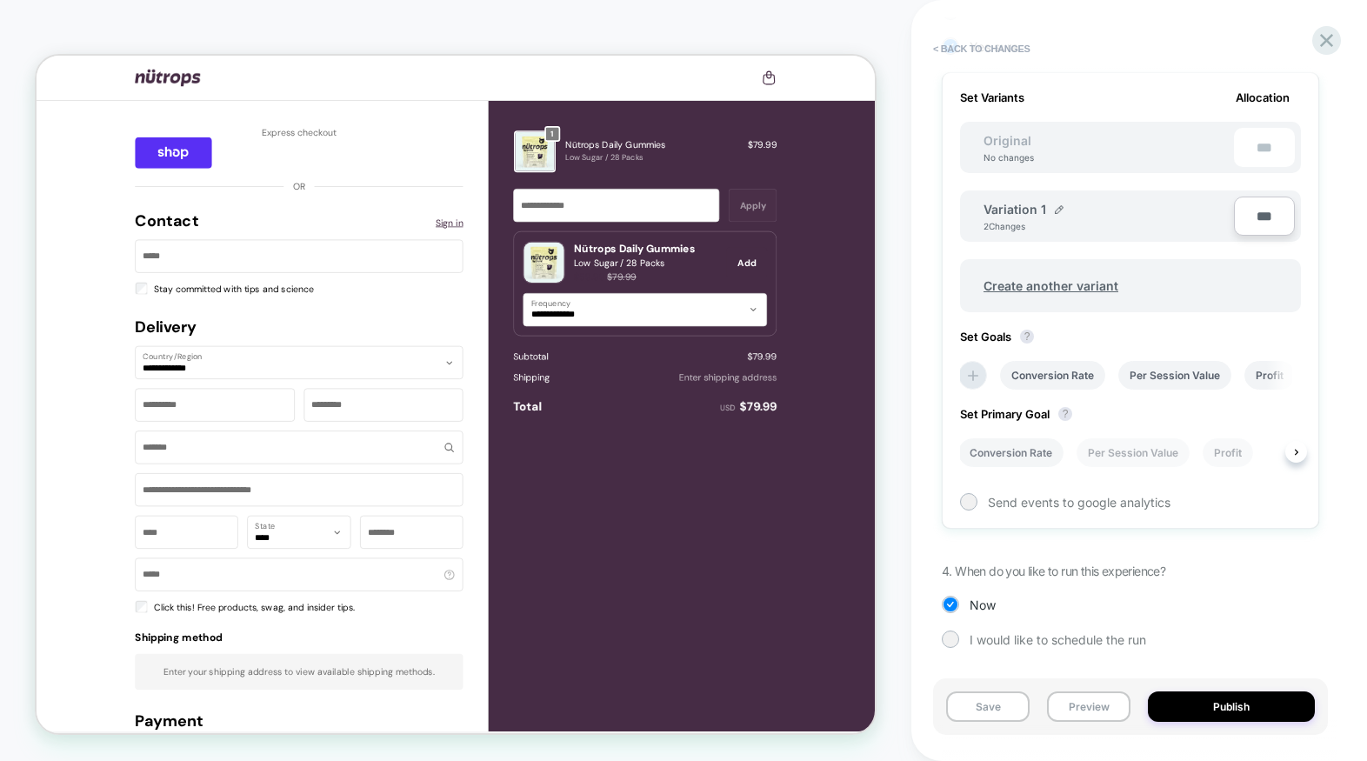
click at [1012, 456] on li "Conversion Rate" at bounding box center [1010, 452] width 105 height 29
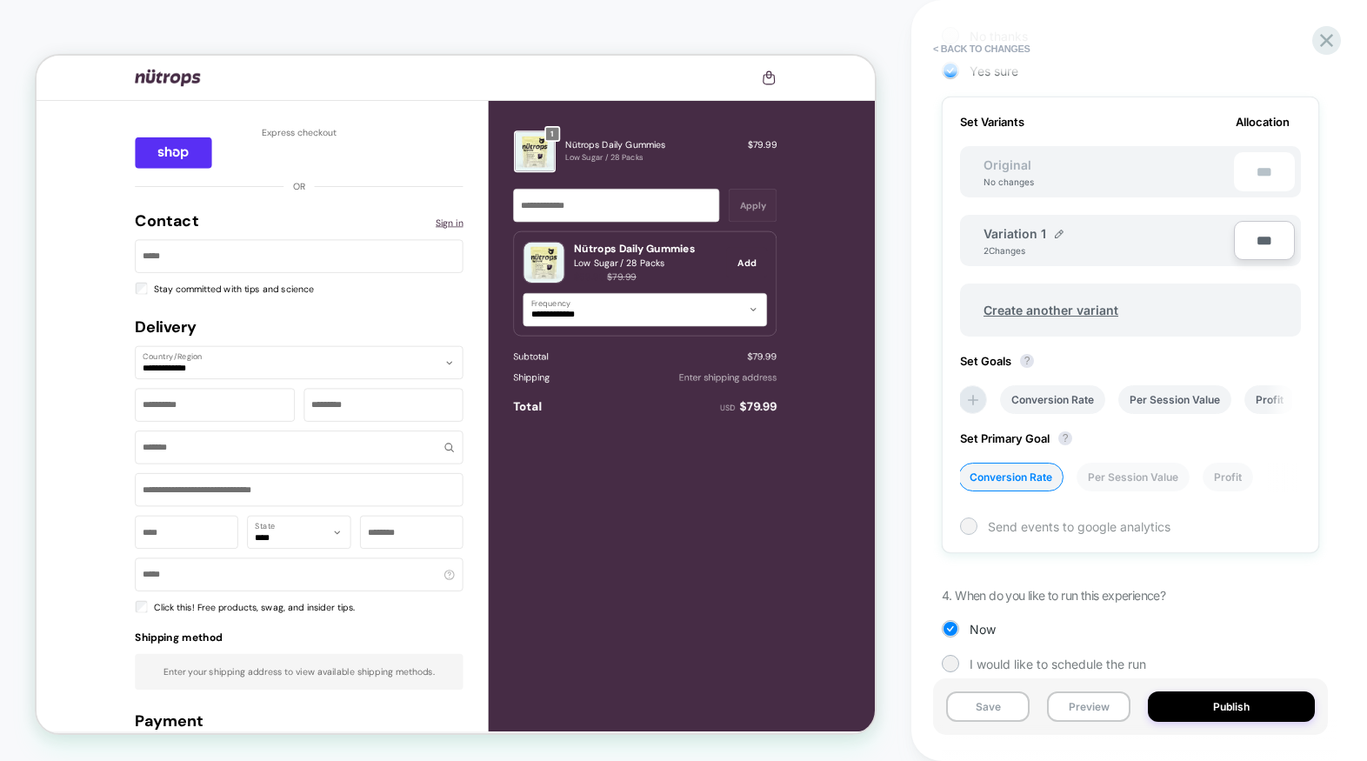
click at [1000, 529] on span "Send events to google analytics" at bounding box center [1079, 526] width 183 height 15
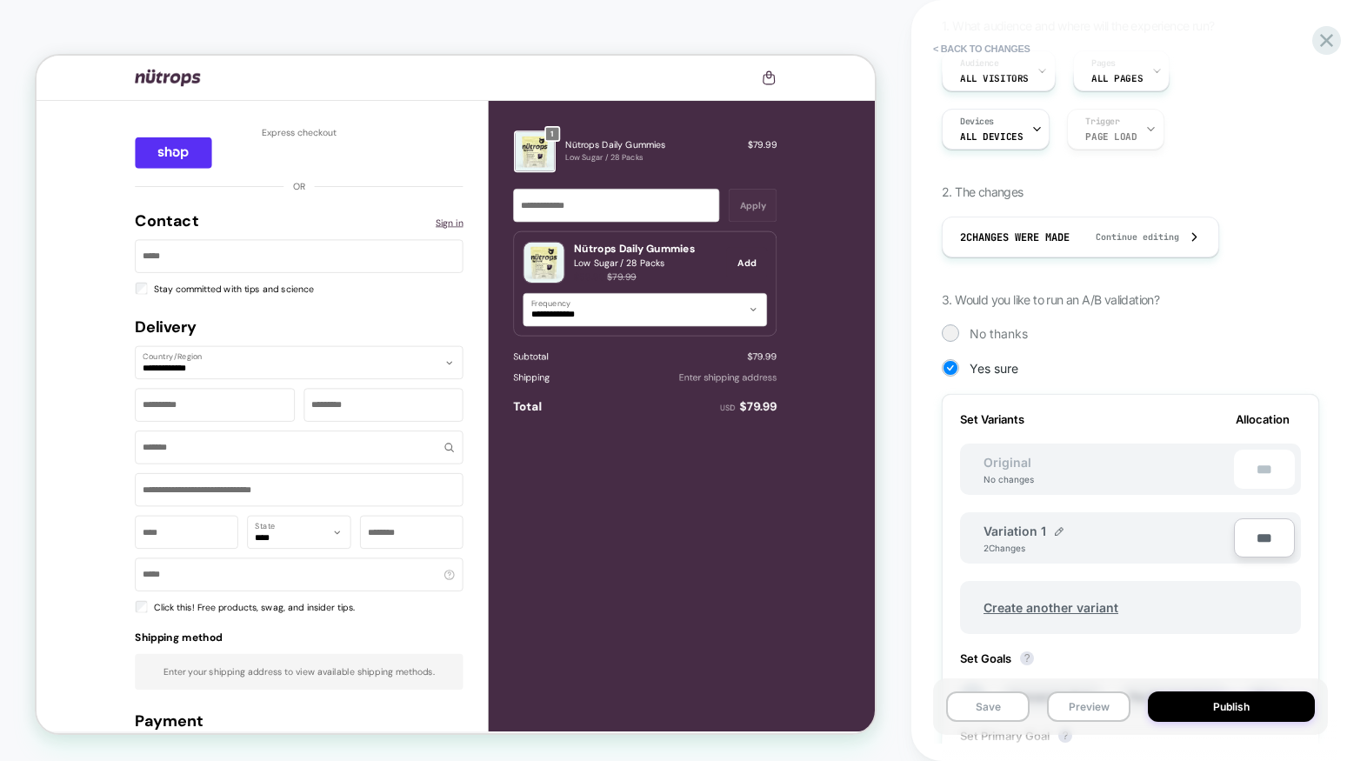
scroll to position [0, 0]
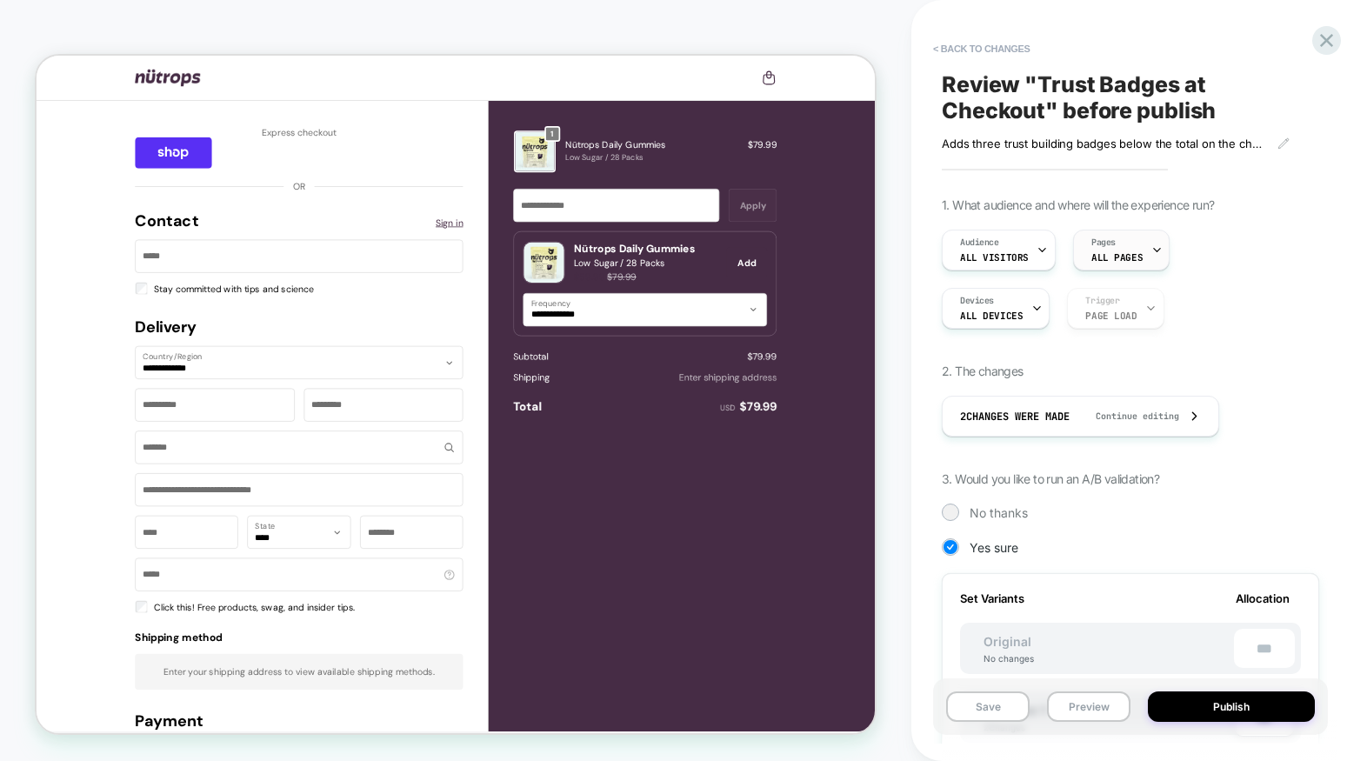
click at [1135, 252] on span "ALL PAGES" at bounding box center [1116, 257] width 51 height 12
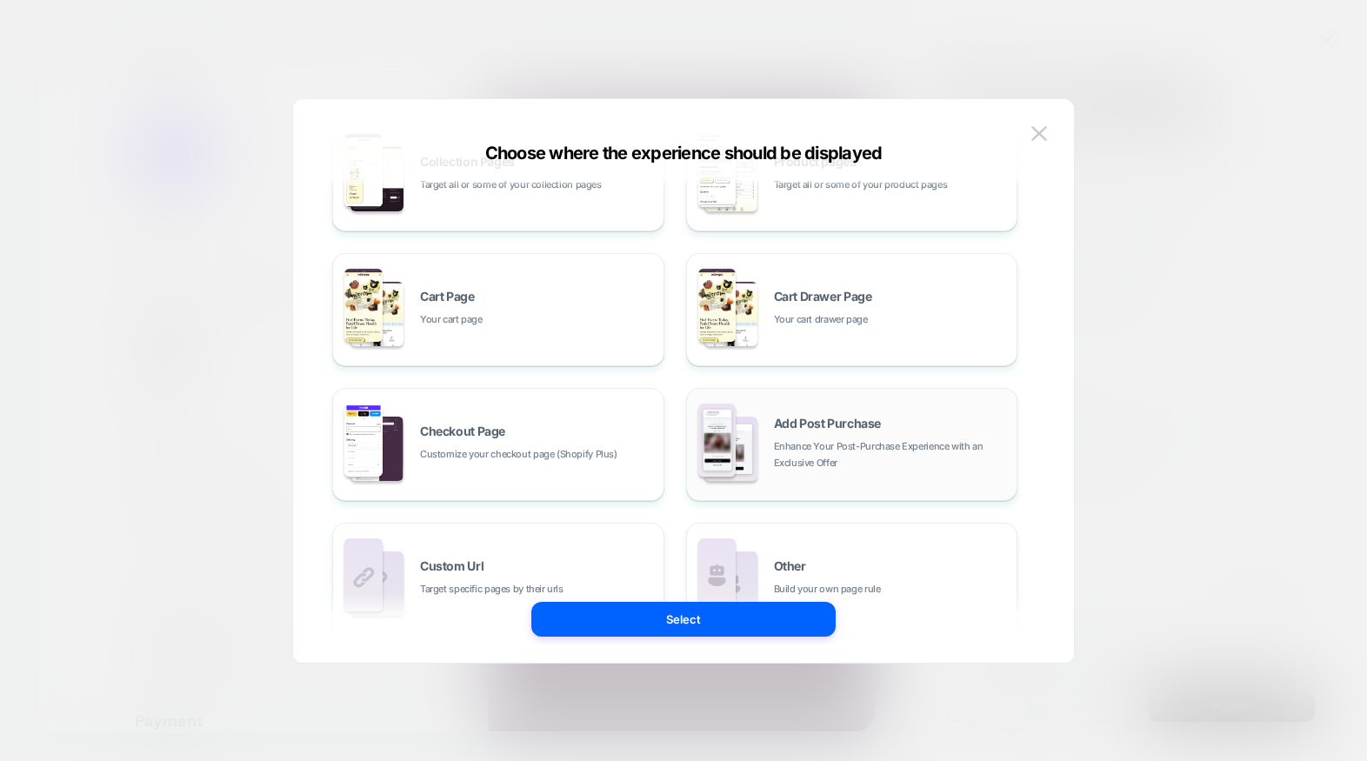
scroll to position [263, 0]
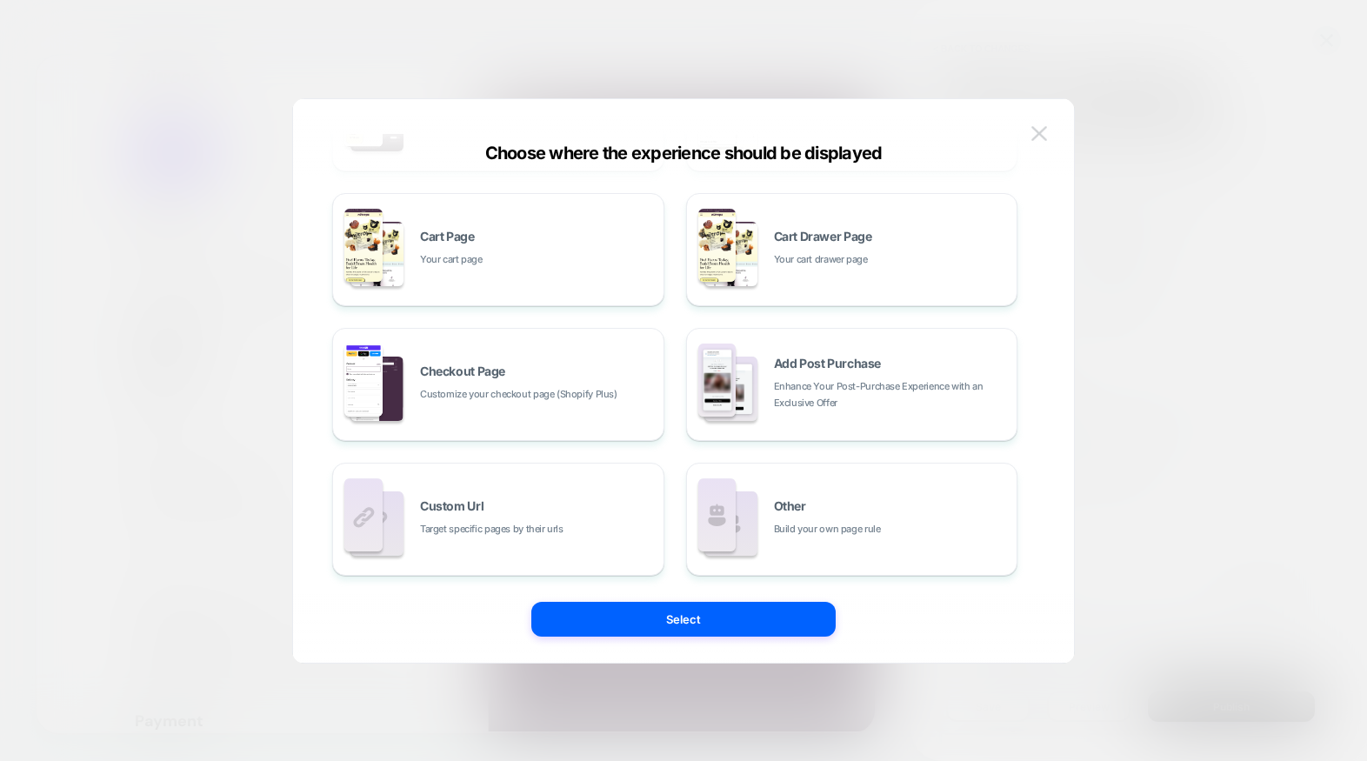
click at [1044, 130] on img at bounding box center [1039, 133] width 16 height 15
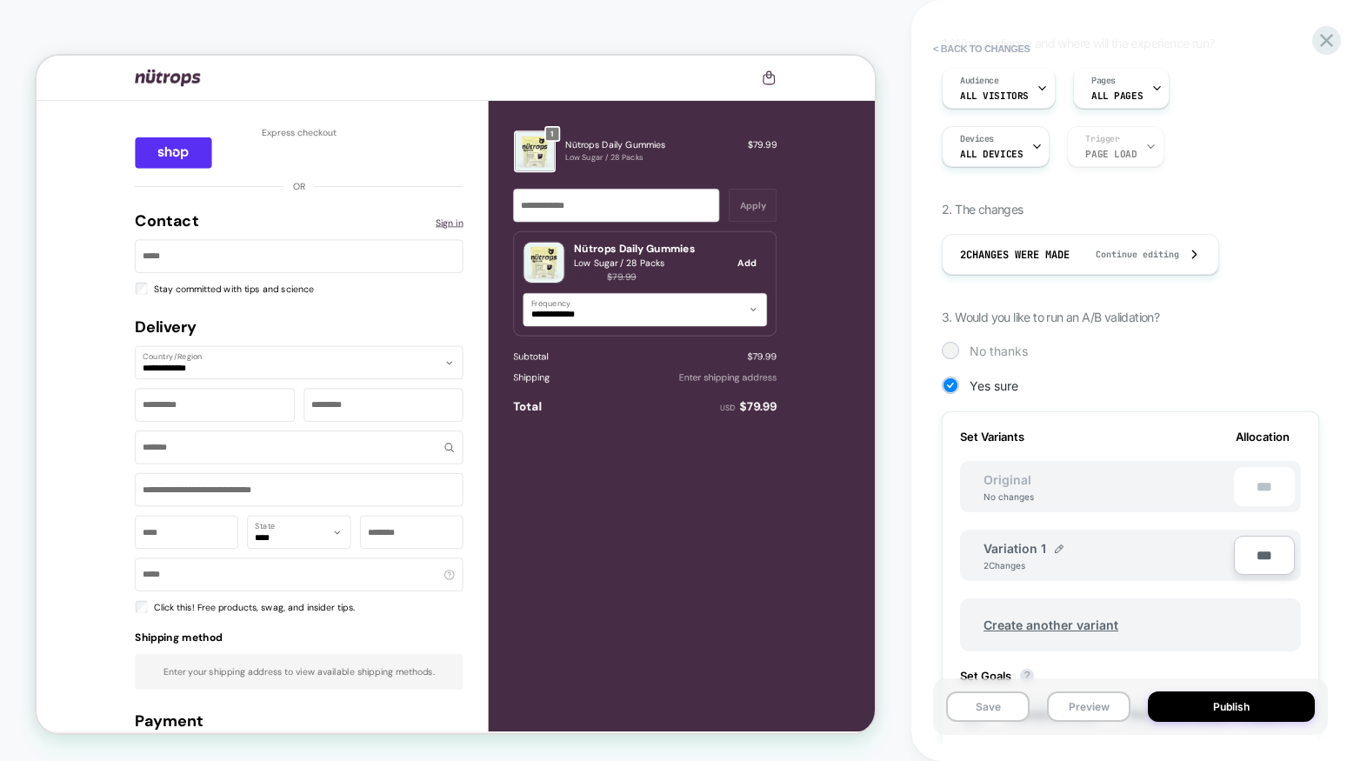
scroll to position [185, 0]
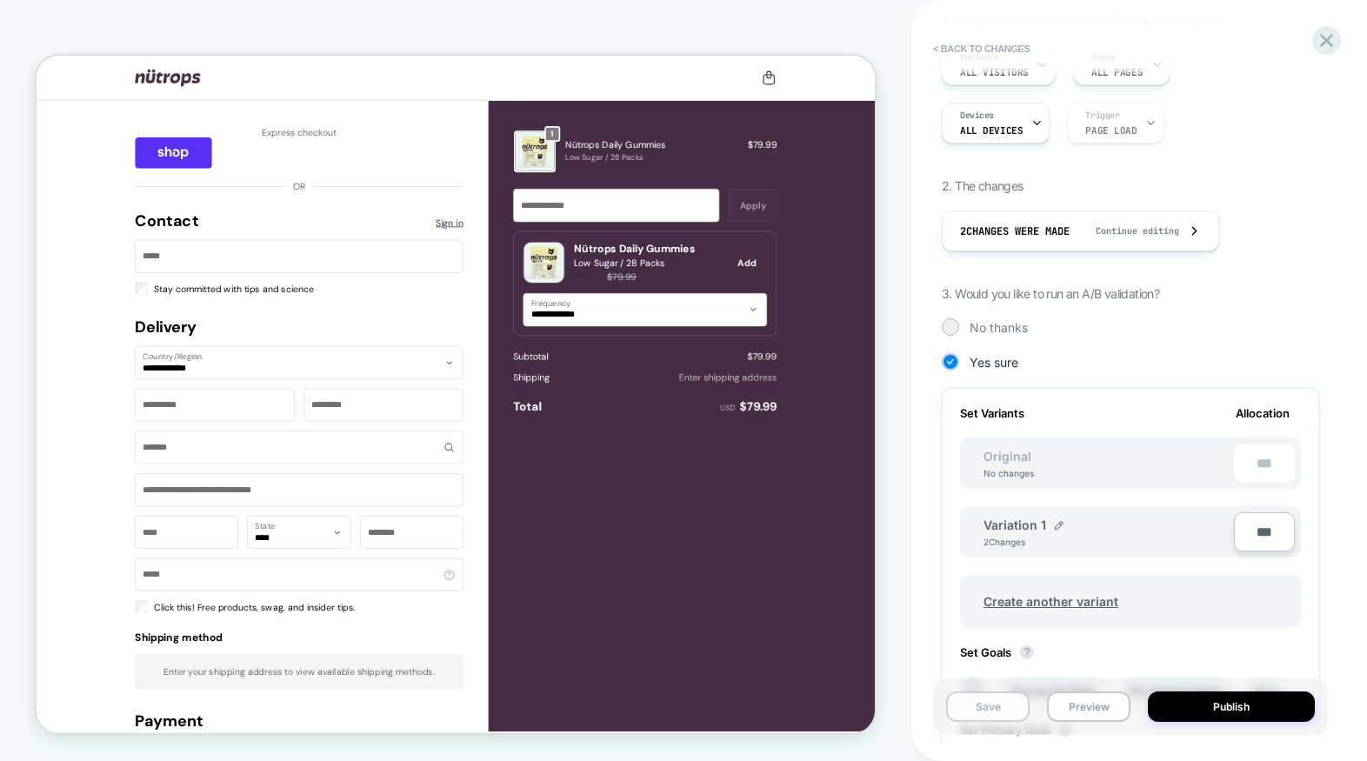
click at [968, 712] on button "Save" at bounding box center [987, 706] width 83 height 30
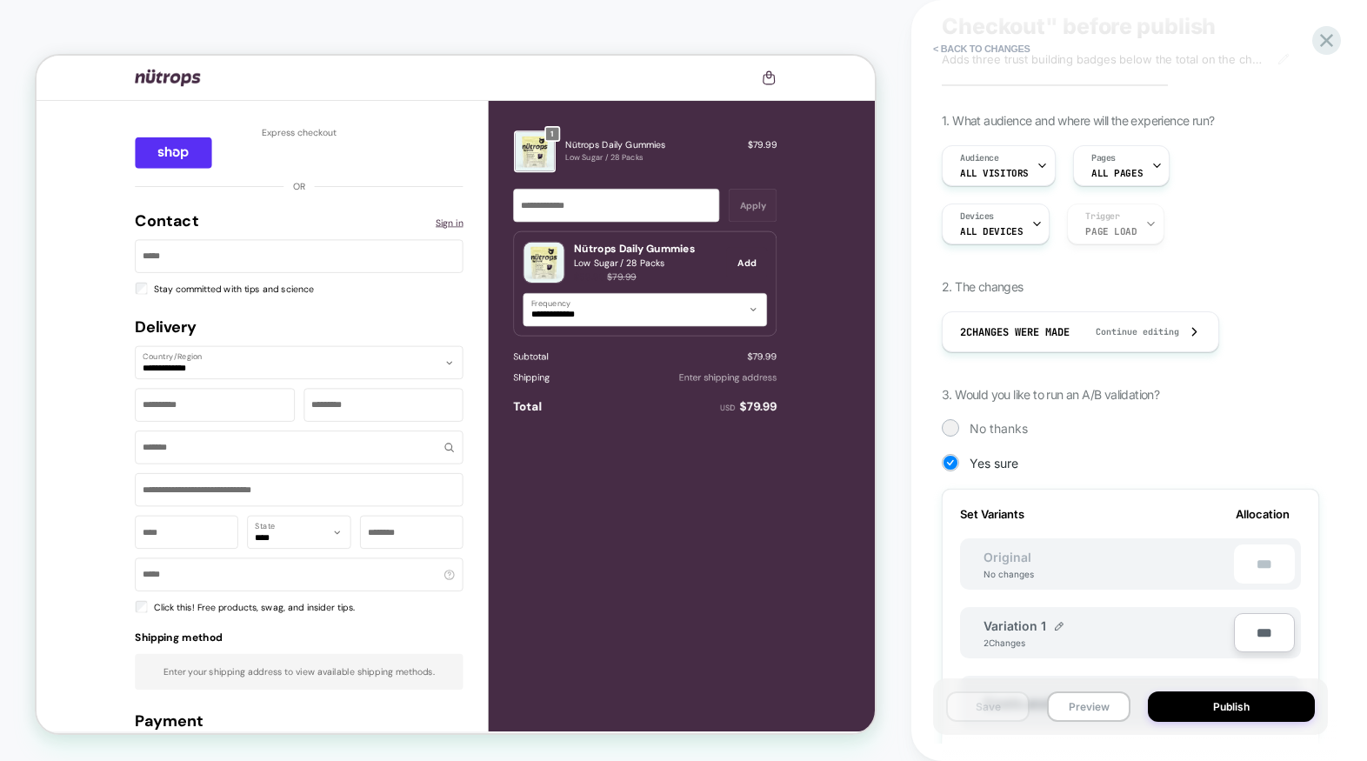
scroll to position [0, 0]
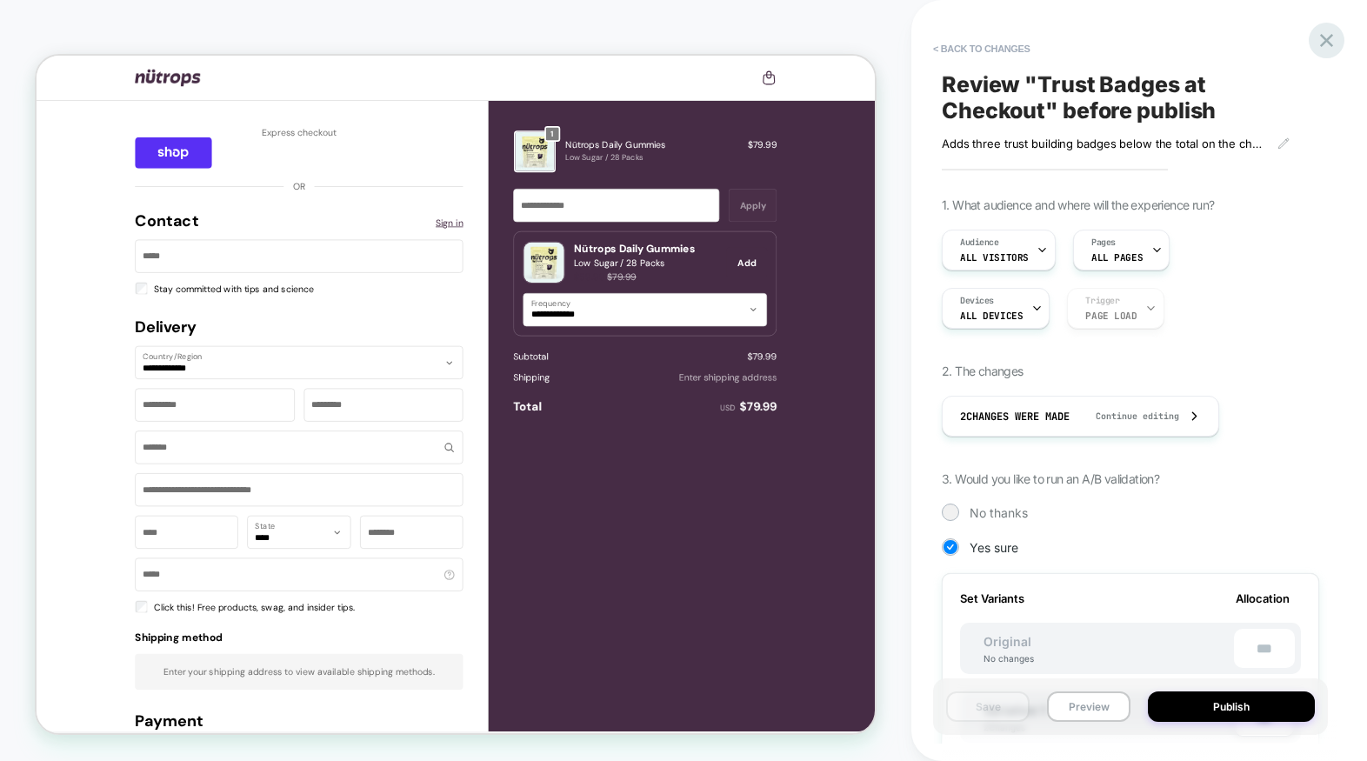
click at [1323, 41] on icon at bounding box center [1326, 40] width 23 height 23
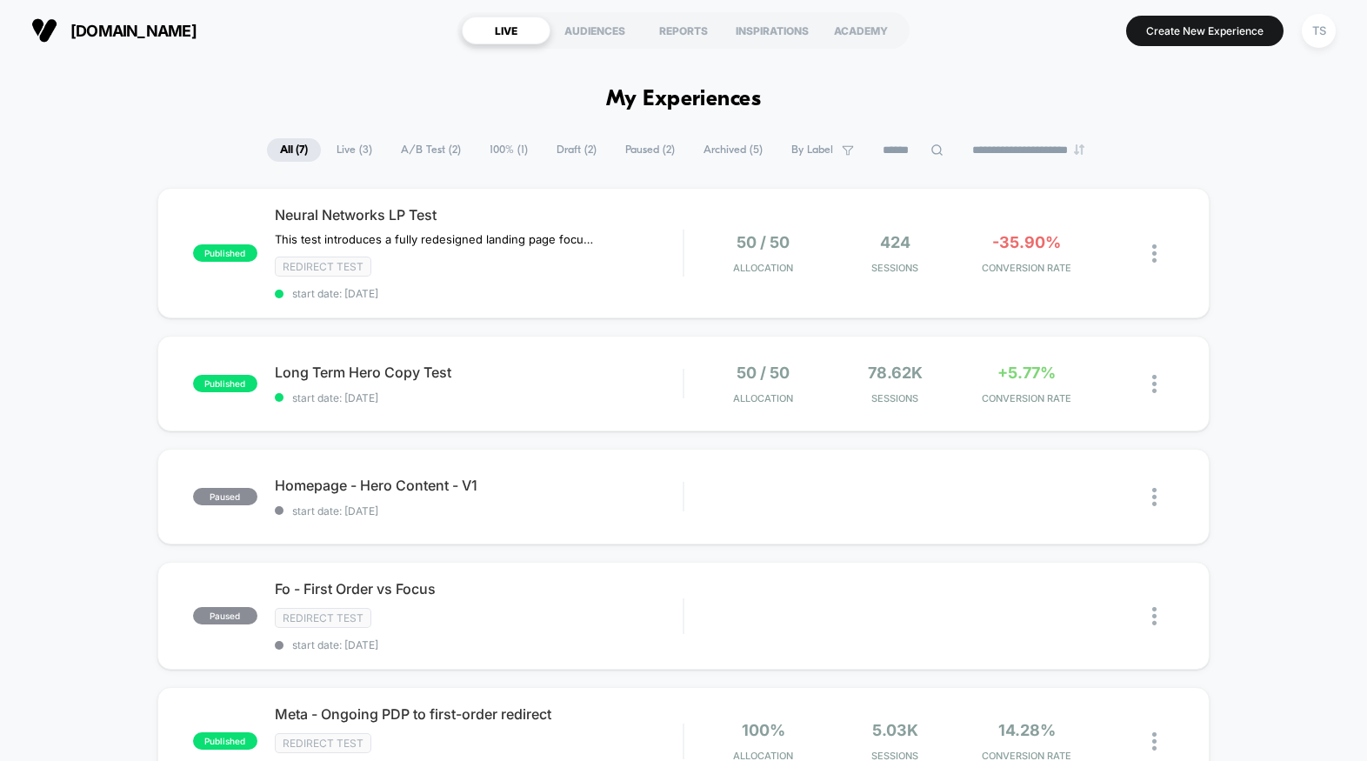
scroll to position [49, 0]
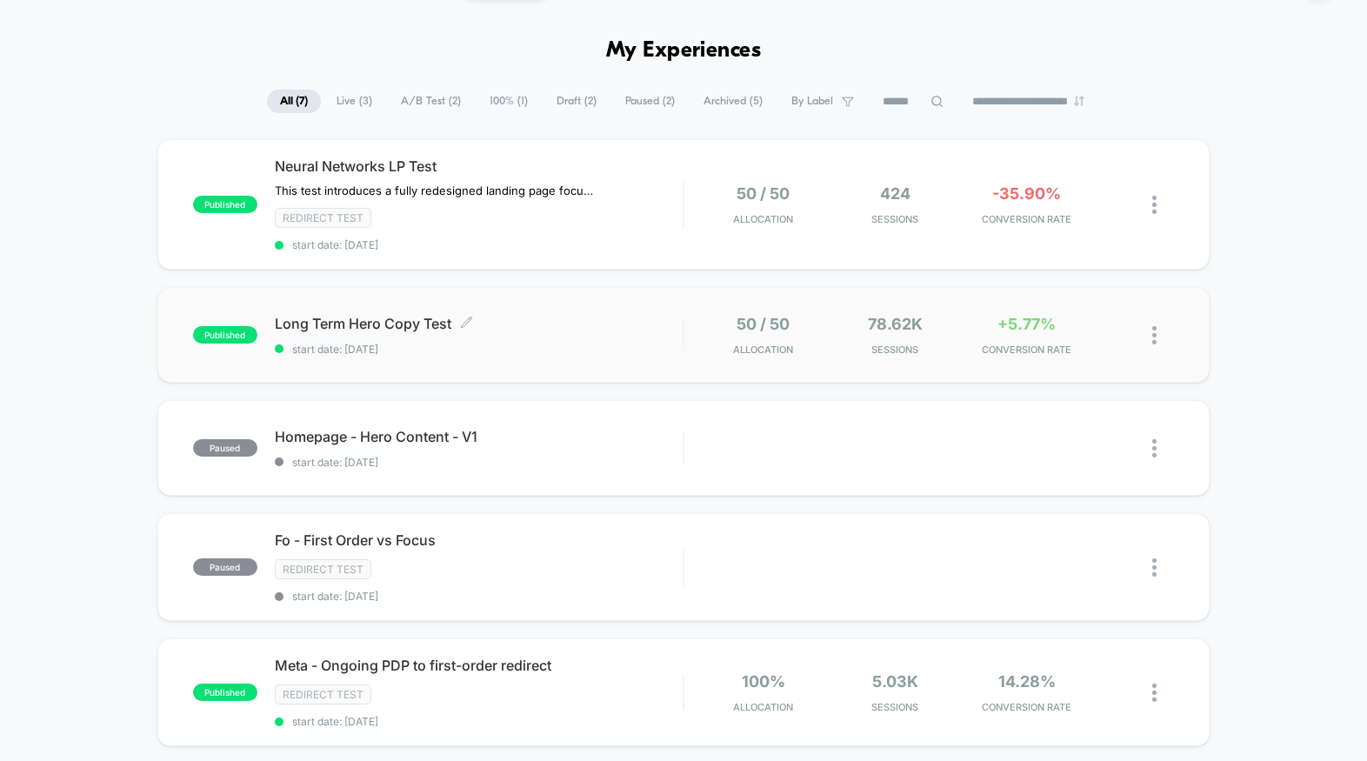
click at [609, 335] on div "Long Term Hero Copy Test Click to edit experience details Click to edit experie…" at bounding box center [479, 335] width 408 height 41
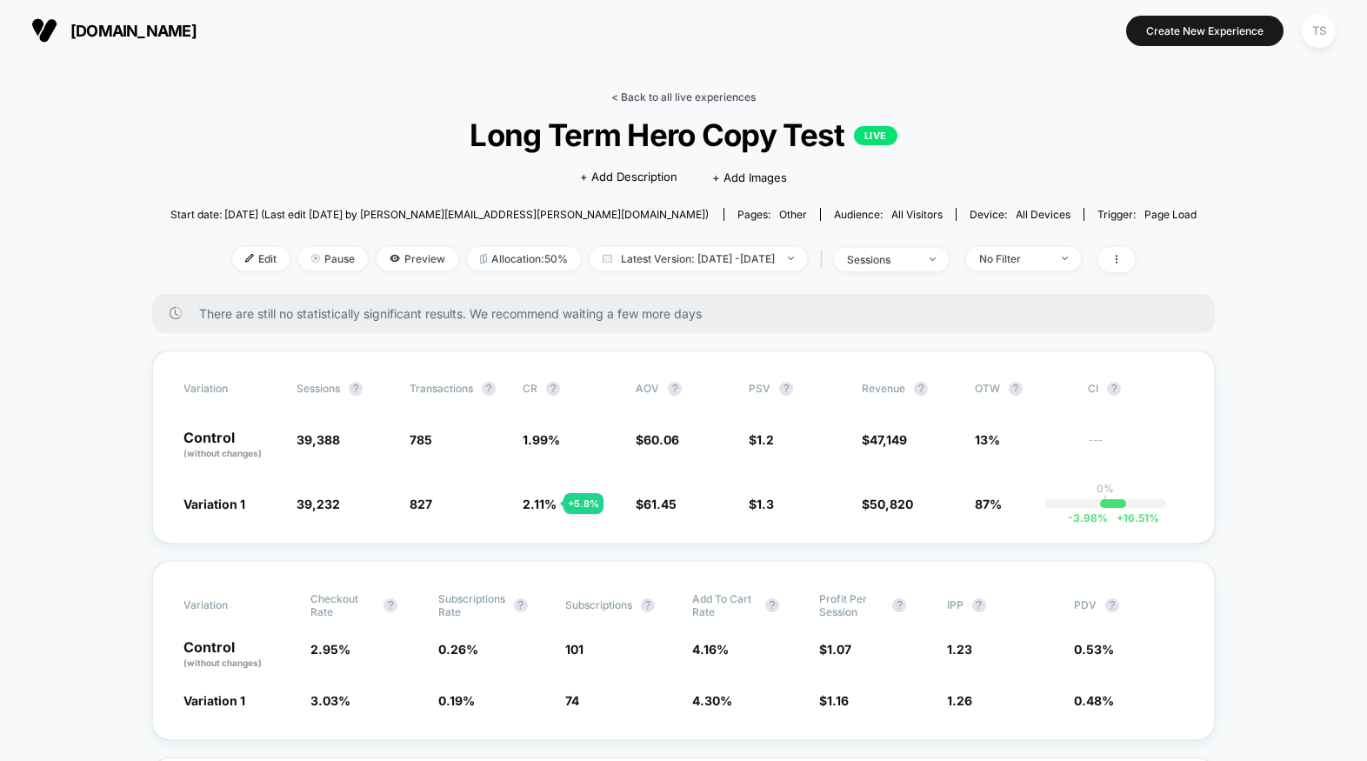
click at [662, 99] on link "< Back to all live experiences" at bounding box center [683, 96] width 144 height 13
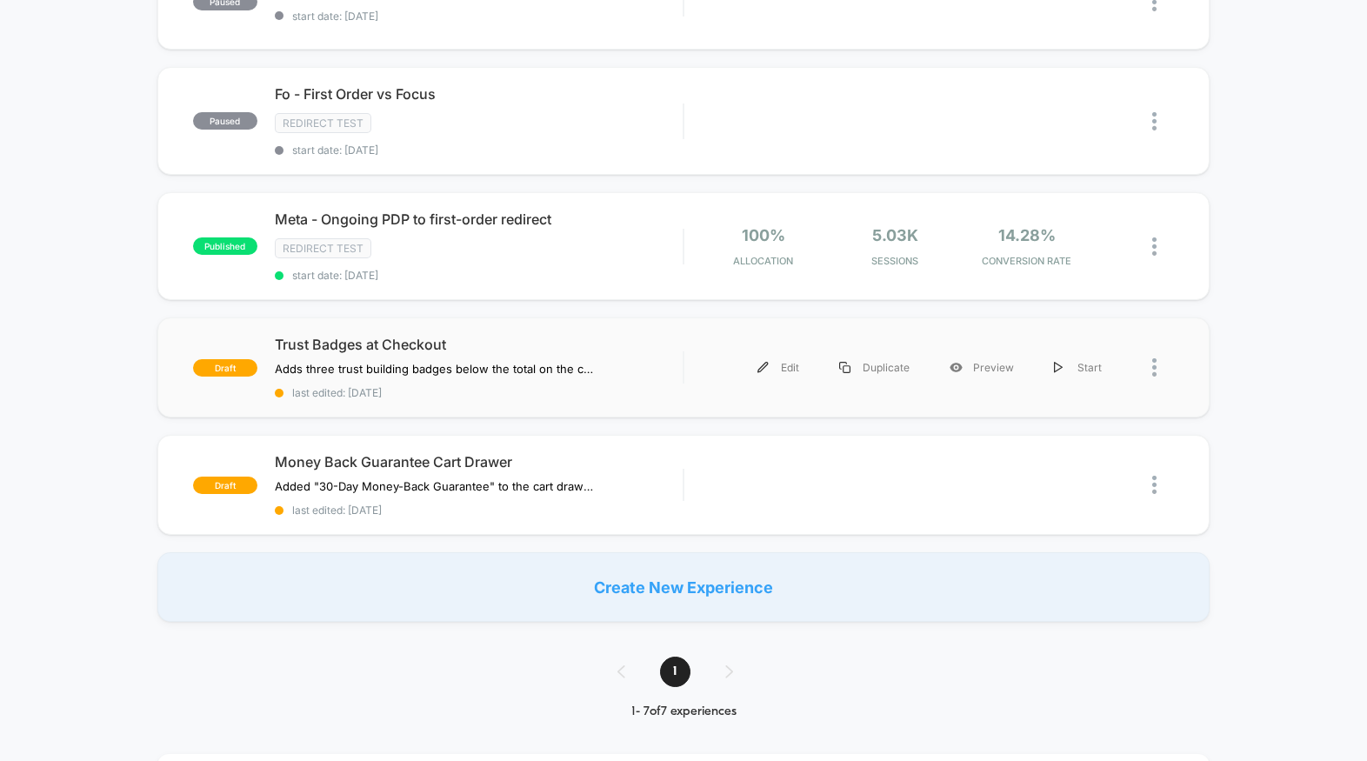
scroll to position [605, 0]
